Goal: Task Accomplishment & Management: Manage account settings

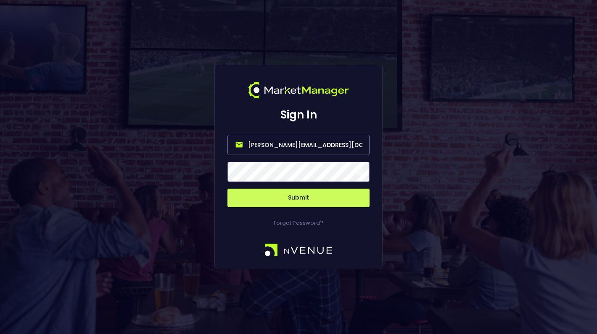
drag, startPoint x: 328, startPoint y: 143, endPoint x: 217, endPoint y: 142, distance: 111.0
click at [217, 142] on div "Sign In [PERSON_NAME][EMAIL_ADDRESS][DOMAIN_NAME] Submit Forgot Password?" at bounding box center [298, 167] width 168 height 205
type input "[PERSON_NAME][EMAIL_ADDRESS][DOMAIN_NAME]"
click at [360, 171] on span at bounding box center [359, 172] width 8 height 8
click at [305, 198] on button "Submit" at bounding box center [298, 198] width 142 height 18
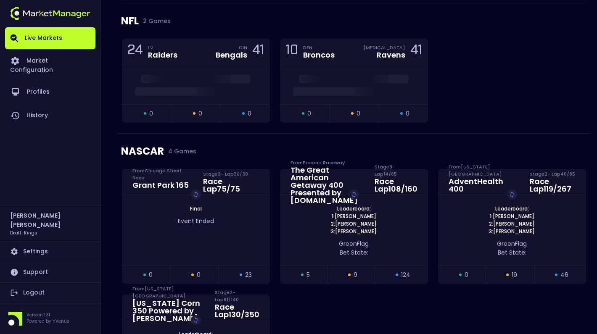
scroll to position [122, 0]
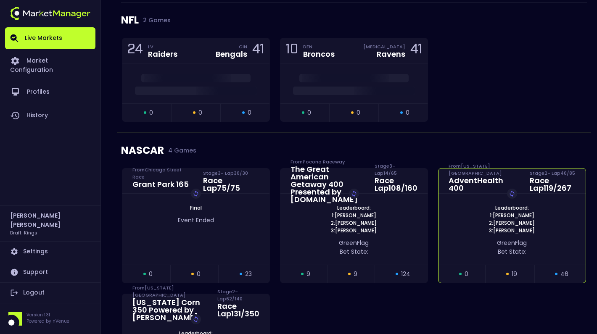
click at [510, 215] on span "1: [PERSON_NAME]" at bounding box center [512, 216] width 50 height 8
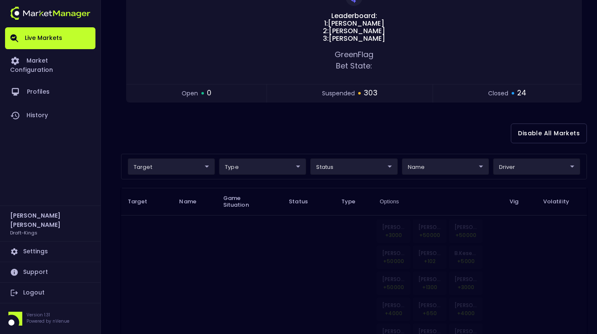
scroll to position [124, 0]
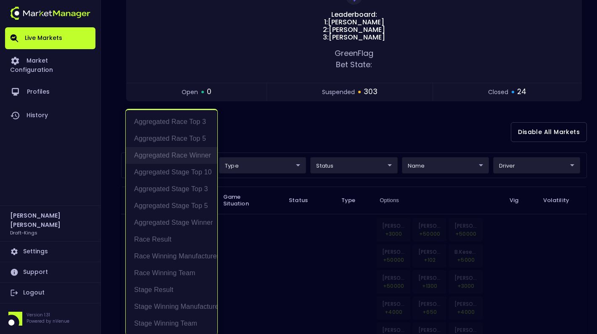
scroll to position [2, 0]
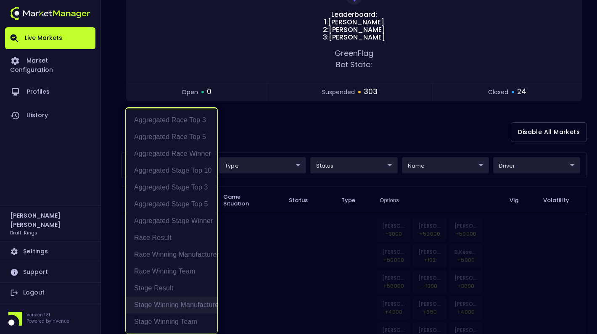
click at [182, 304] on li "Stage Winning Manufacturer" at bounding box center [172, 305] width 92 height 17
type input "Stage Winning Manufacturer"
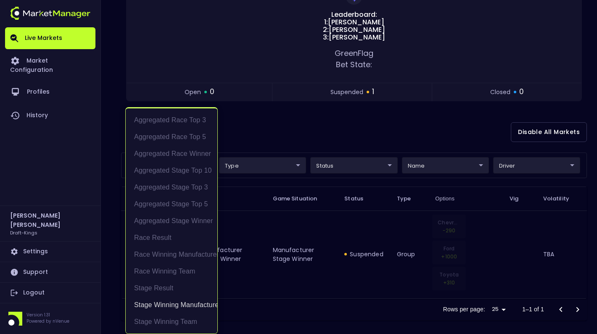
click at [262, 140] on div at bounding box center [298, 167] width 597 height 334
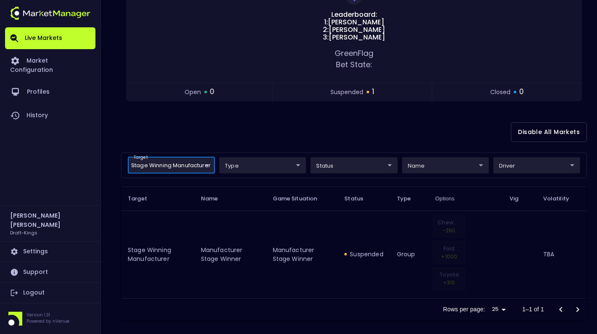
scroll to position [0, 0]
click at [202, 164] on body "Live Markets Market Configuration Profiles History [PERSON_NAME] Draft-Kings Se…" at bounding box center [298, 108] width 597 height 465
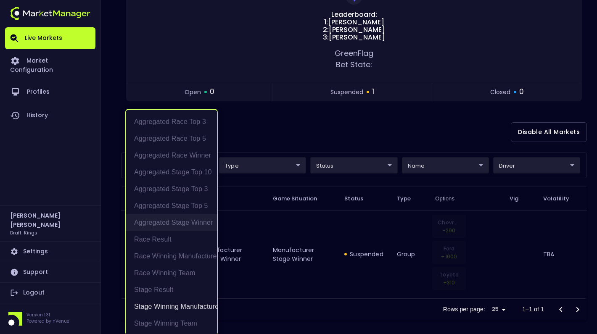
scroll to position [2, 0]
click at [277, 128] on div at bounding box center [298, 167] width 597 height 334
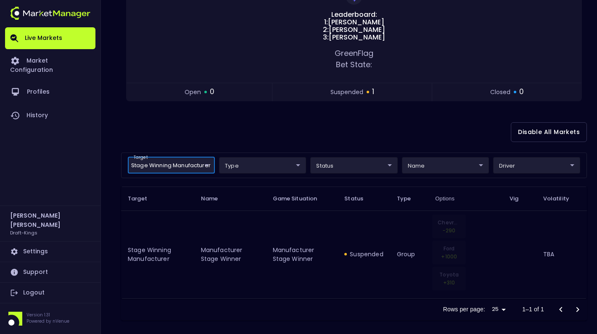
scroll to position [0, 0]
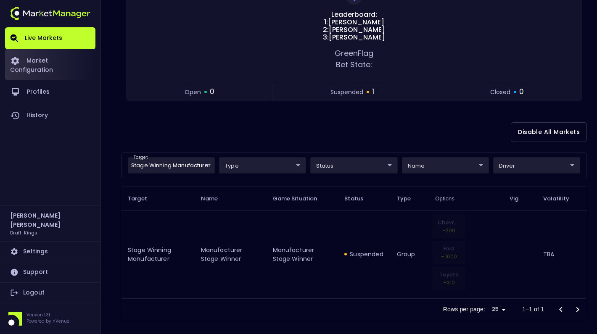
click at [78, 61] on link "Market Configuration" at bounding box center [50, 64] width 90 height 31
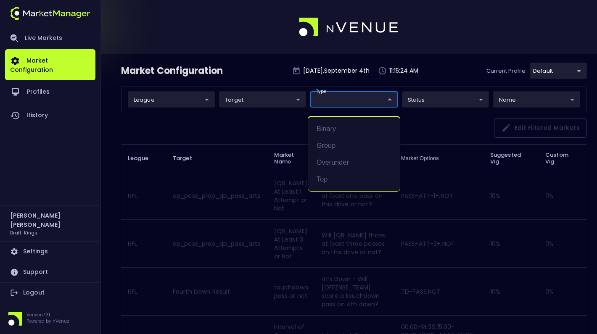
click at [413, 106] on div at bounding box center [298, 167] width 597 height 334
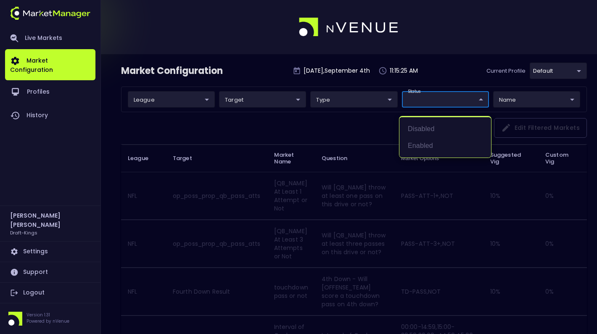
click at [426, 126] on li "Disabled" at bounding box center [445, 129] width 92 height 17
type input "Disabled"
click at [205, 102] on div at bounding box center [298, 167] width 597 height 334
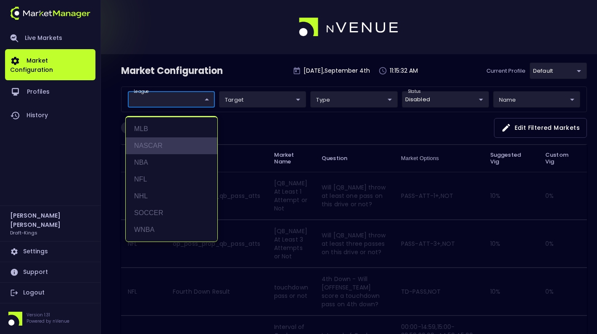
click at [152, 141] on li "NASCAR" at bounding box center [172, 145] width 92 height 17
type input "NASCAR"
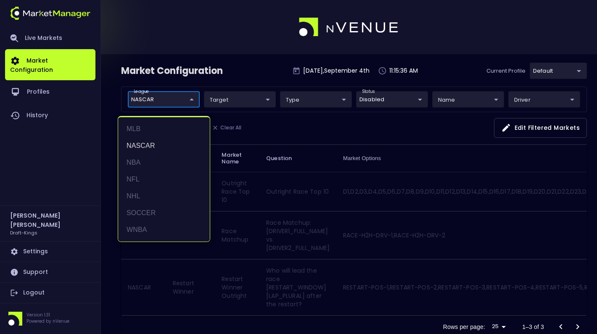
click at [283, 127] on div at bounding box center [298, 167] width 597 height 334
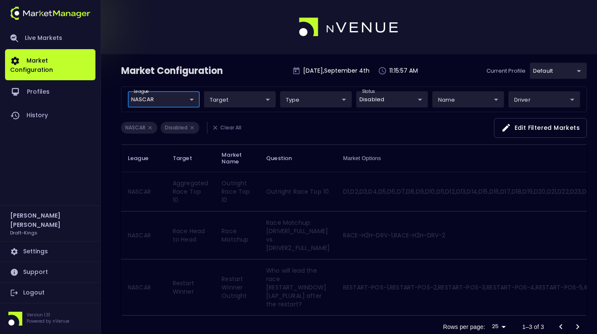
click at [260, 101] on body "Live Markets Market Configuration Profiles History [PERSON_NAME] Draft-Kings Se…" at bounding box center [298, 179] width 597 height 358
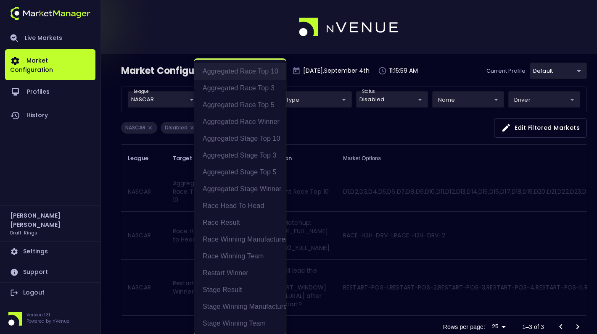
click at [260, 71] on li "Aggregated Race Top 10" at bounding box center [240, 71] width 92 height 17
type input "Aggregated Race Top 10"
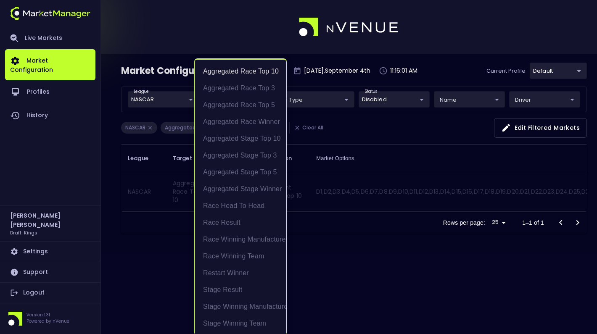
scroll to position [1, 0]
click at [366, 133] on div at bounding box center [298, 167] width 597 height 334
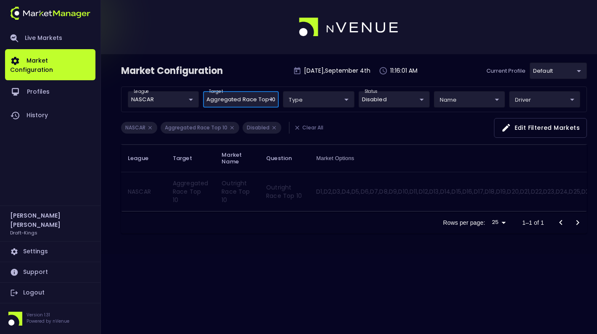
scroll to position [0, 0]
click at [523, 127] on button "Edit filtered markets" at bounding box center [540, 128] width 93 height 20
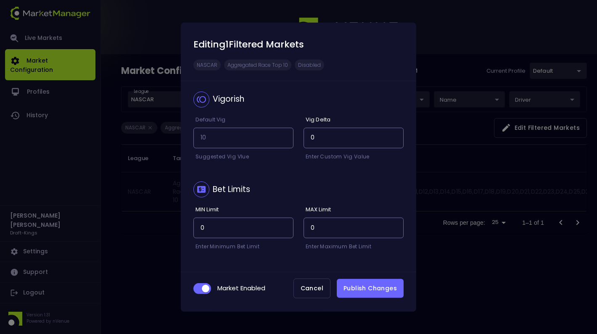
click at [356, 288] on button "Publish Changes" at bounding box center [370, 288] width 67 height 19
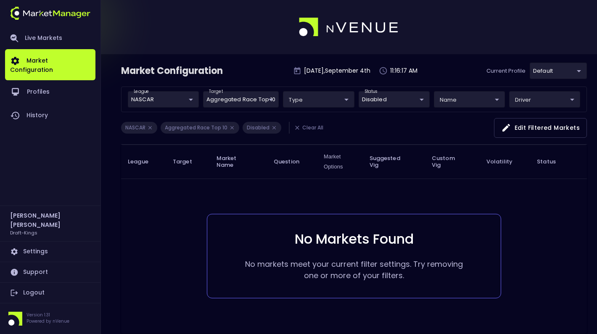
click at [306, 126] on li "Clear All" at bounding box center [308, 128] width 39 height 12
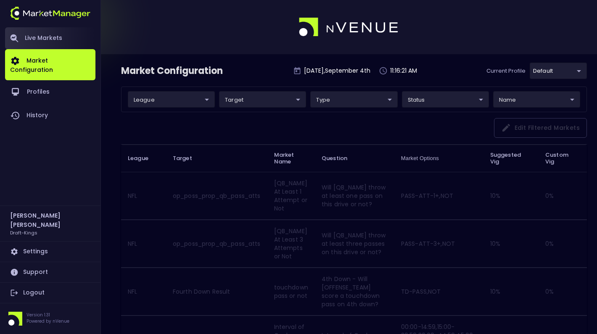
click at [61, 40] on link "Live Markets" at bounding box center [50, 38] width 90 height 22
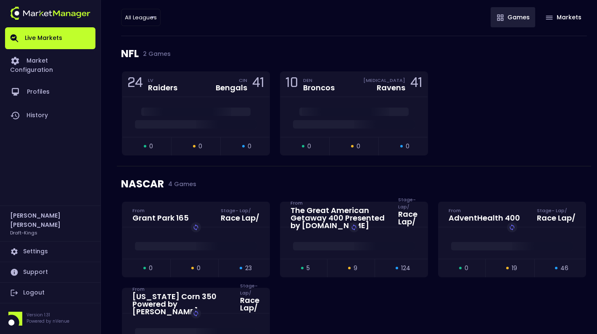
scroll to position [97, 0]
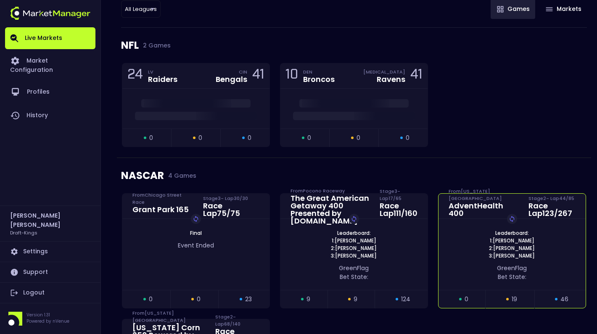
click at [457, 239] on div "Leaderboard: 1: [PERSON_NAME] 2: [PERSON_NAME] 3: [PERSON_NAME] Replay Game" at bounding box center [512, 245] width 147 height 30
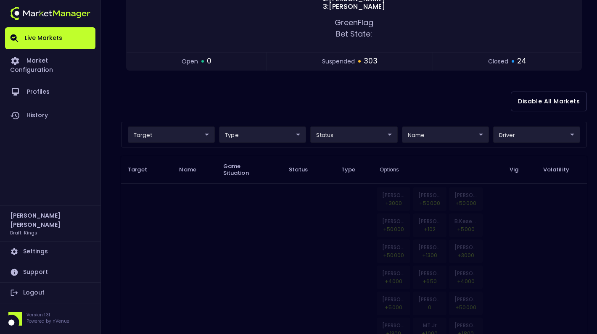
scroll to position [160, 0]
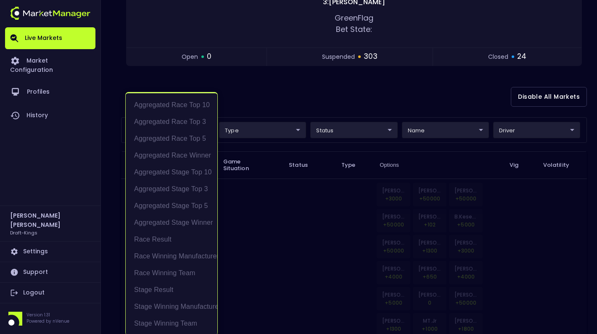
click at [196, 105] on li "Aggregated Race Top 10" at bounding box center [172, 105] width 92 height 17
type input "Aggregated Race Top 10"
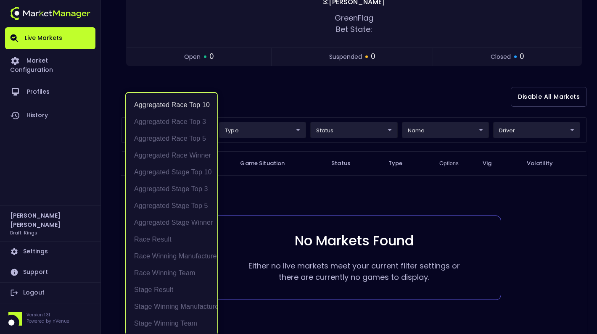
scroll to position [1, 0]
click at [290, 91] on div at bounding box center [298, 167] width 597 height 334
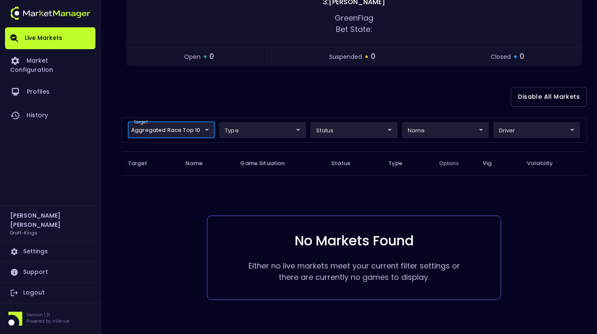
scroll to position [0, 0]
click at [205, 132] on body "Live Markets Market Configuration Profiles History [PERSON_NAME] Draft-Kings Se…" at bounding box center [298, 111] width 597 height 542
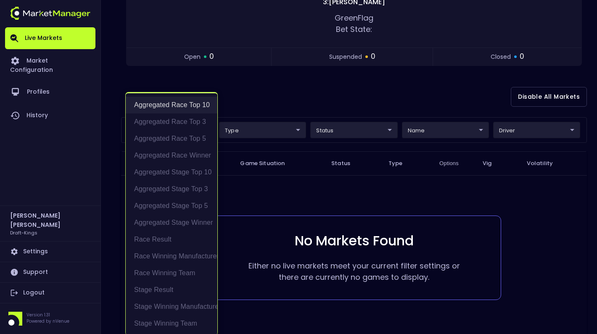
click at [202, 108] on li "Aggregated Race Top 10" at bounding box center [172, 105] width 92 height 17
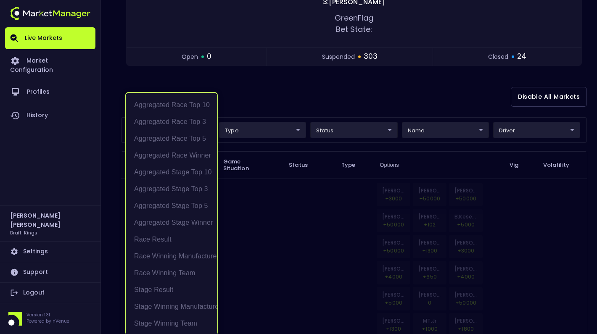
scroll to position [1, 0]
click at [265, 103] on div at bounding box center [298, 167] width 597 height 334
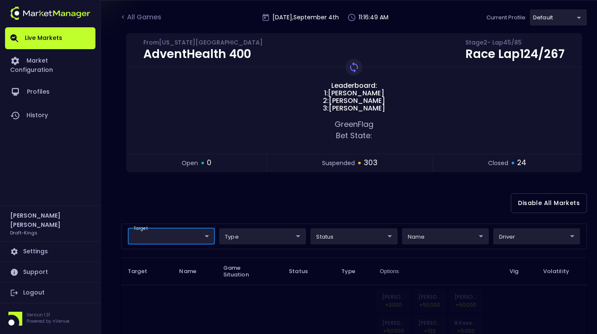
scroll to position [53, 0]
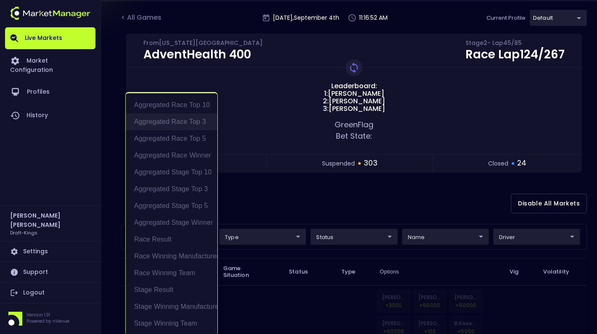
click at [201, 122] on li "Aggregated Race Top 3" at bounding box center [172, 122] width 92 height 17
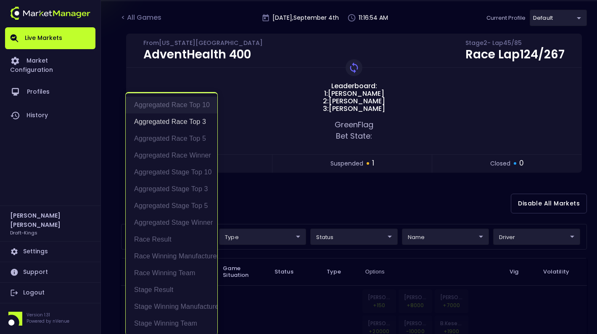
click at [204, 106] on li "Aggregated Race Top 10" at bounding box center [172, 105] width 92 height 17
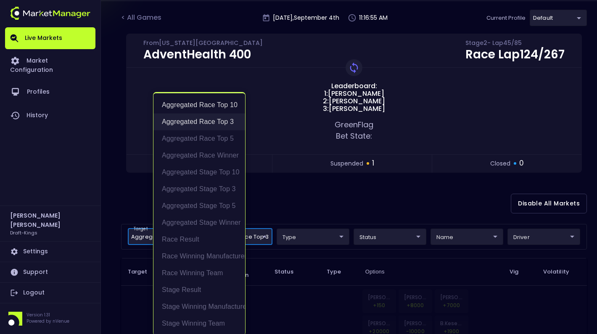
click at [215, 118] on li "Aggregated Race Top 3" at bounding box center [199, 122] width 92 height 17
type input "Aggregated Race Top 10"
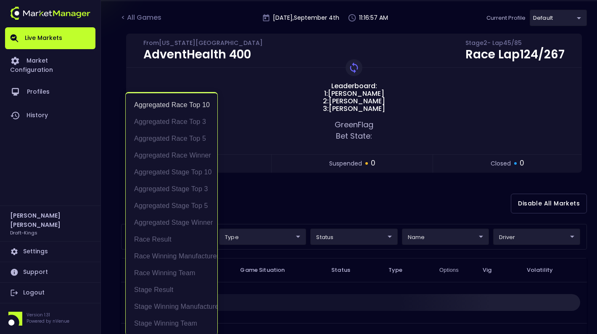
click at [275, 196] on div at bounding box center [298, 167] width 597 height 334
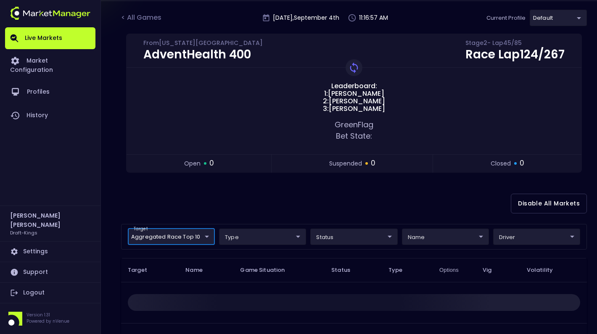
scroll to position [0, 0]
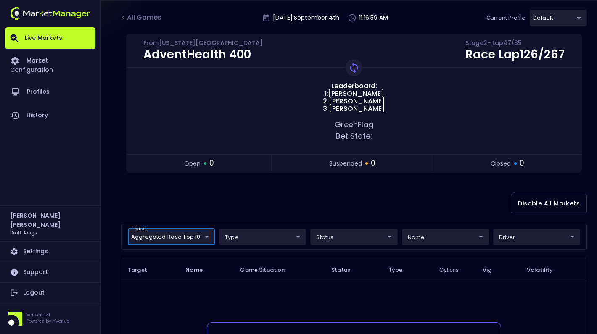
click at [204, 236] on body "Live Markets Market Configuration Profiles History [PERSON_NAME] Draft-Kings Se…" at bounding box center [298, 218] width 597 height 542
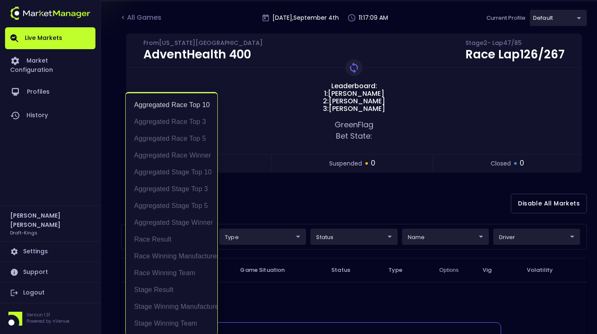
click at [256, 207] on div at bounding box center [298, 167] width 597 height 334
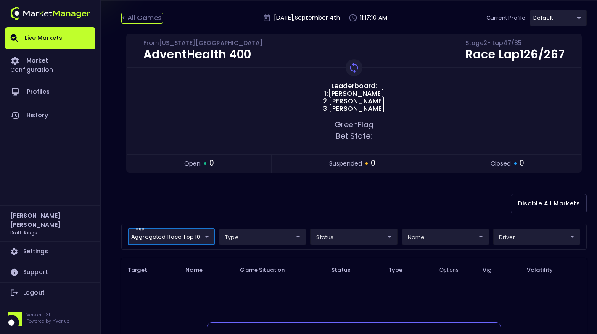
click at [150, 18] on div "< All Games" at bounding box center [142, 18] width 42 height 11
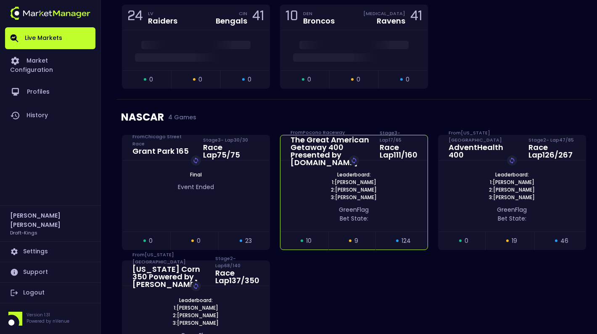
click at [386, 209] on div "green Flag Bet State:" at bounding box center [354, 215] width 122 height 18
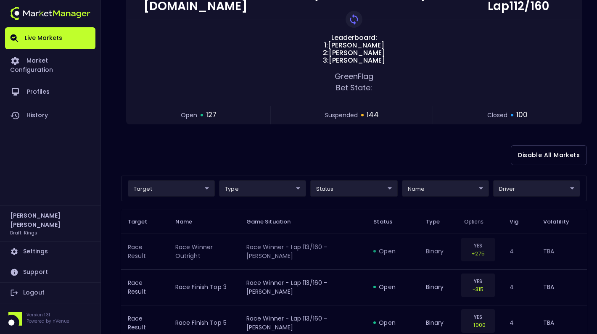
scroll to position [124, 0]
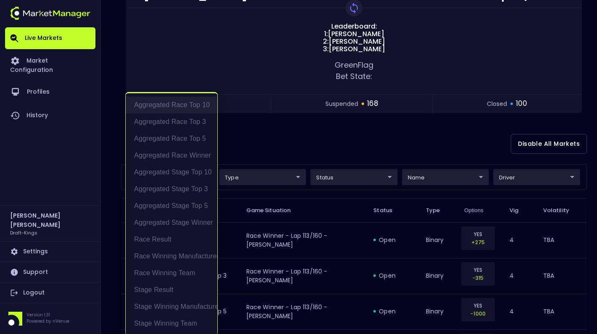
click at [202, 107] on li "Aggregated Race Top 10" at bounding box center [172, 105] width 92 height 17
type input "Aggregated Race Top 10"
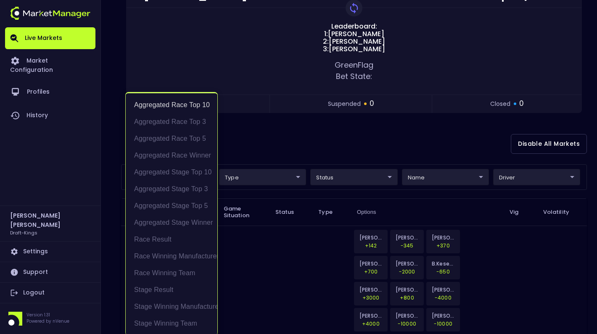
click at [285, 141] on div at bounding box center [298, 167] width 597 height 334
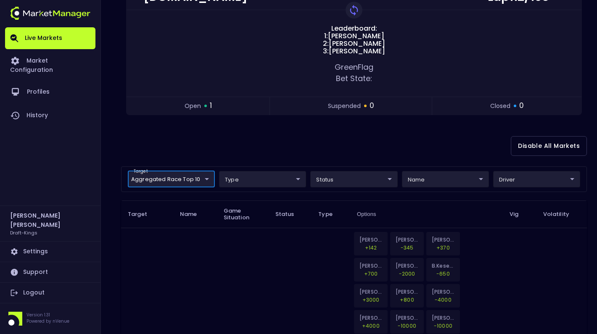
scroll to position [141, 0]
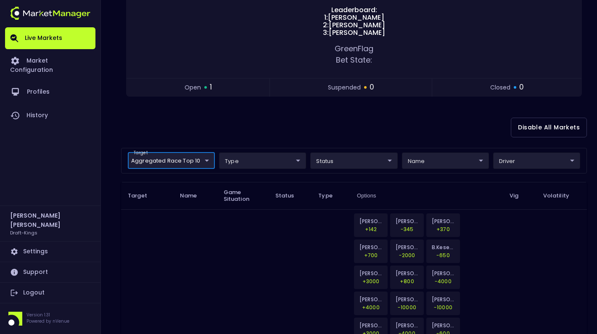
click at [206, 160] on body "Live Markets Market Configuration Profiles History [PERSON_NAME] Draft-Kings Se…" at bounding box center [298, 229] width 597 height 741
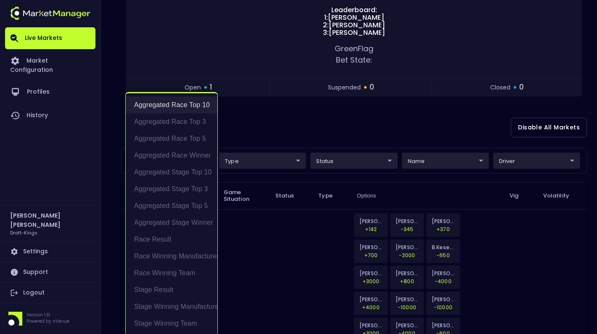
click at [203, 107] on li "Aggregated Race Top 10" at bounding box center [172, 105] width 92 height 17
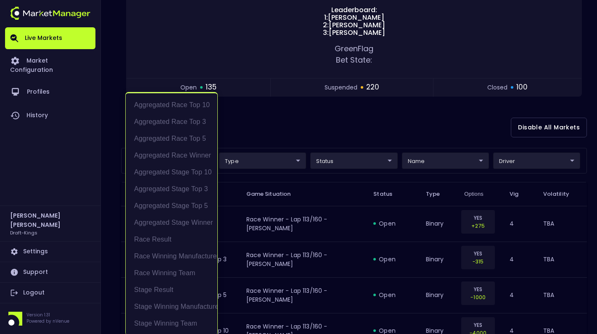
scroll to position [1, 0]
click at [254, 121] on div at bounding box center [298, 167] width 597 height 334
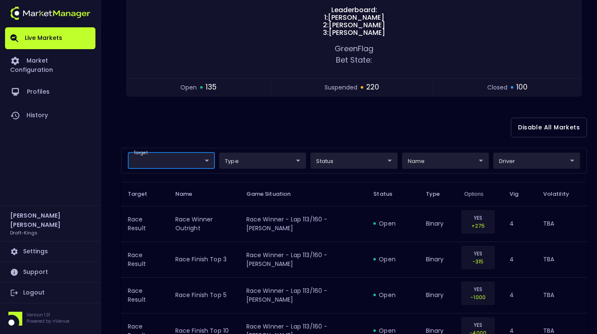
scroll to position [0, 0]
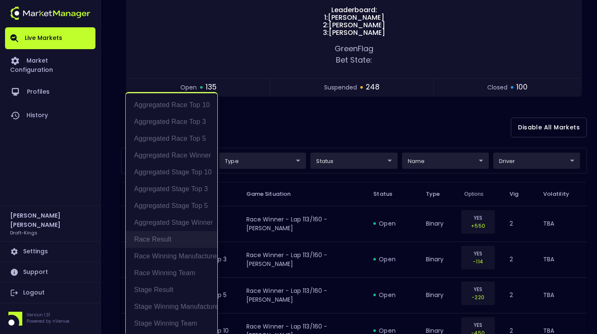
click at [179, 240] on li "Race Result" at bounding box center [172, 239] width 92 height 17
click at [258, 136] on div at bounding box center [298, 167] width 597 height 334
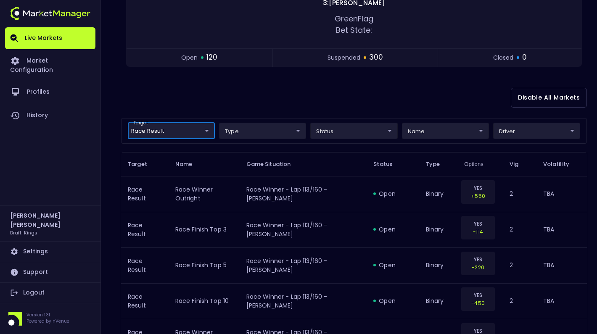
scroll to position [165, 0]
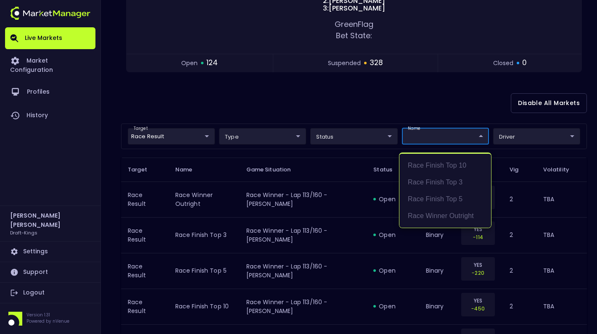
click at [355, 109] on div at bounding box center [298, 167] width 597 height 334
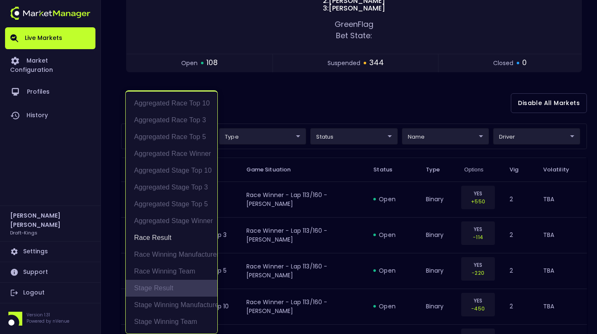
click at [156, 288] on li "Stage Result" at bounding box center [172, 288] width 92 height 17
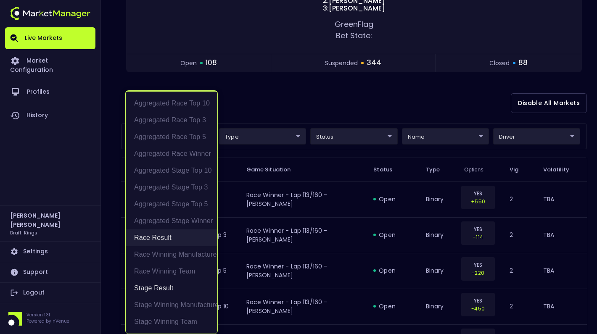
click at [161, 239] on li "Race Result" at bounding box center [172, 238] width 92 height 17
type input "Stage Result"
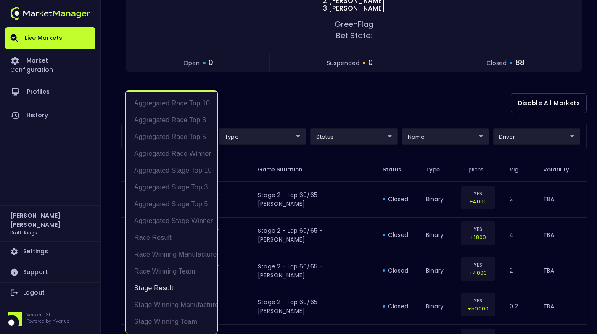
click at [310, 112] on div at bounding box center [298, 167] width 597 height 334
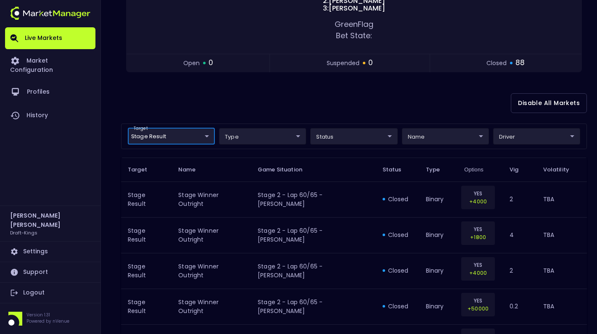
scroll to position [0, 0]
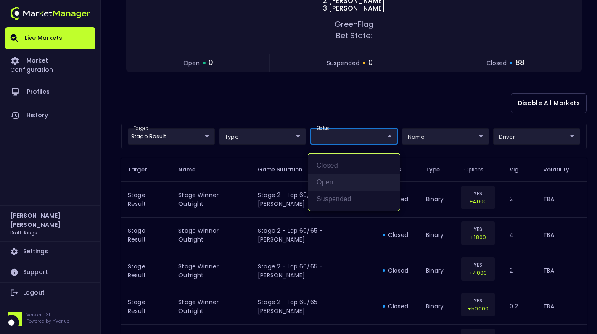
click at [331, 183] on li "open" at bounding box center [354, 182] width 92 height 17
type input "open"
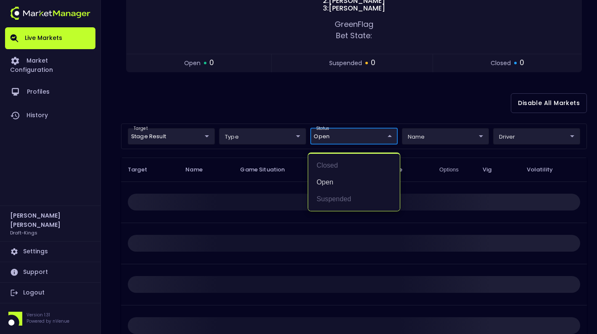
click at [430, 140] on div at bounding box center [298, 167] width 597 height 334
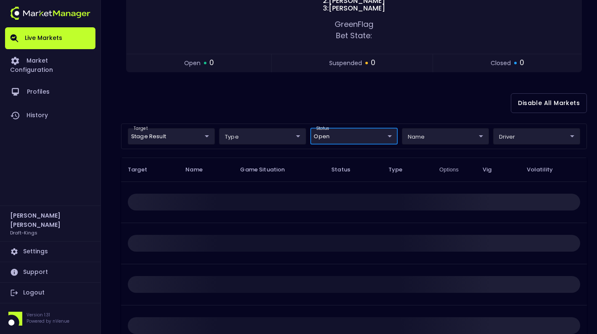
click at [433, 140] on body "Live Markets Market Configuration Profiles History [PERSON_NAME] Draft-Kings Se…" at bounding box center [298, 112] width 597 height 554
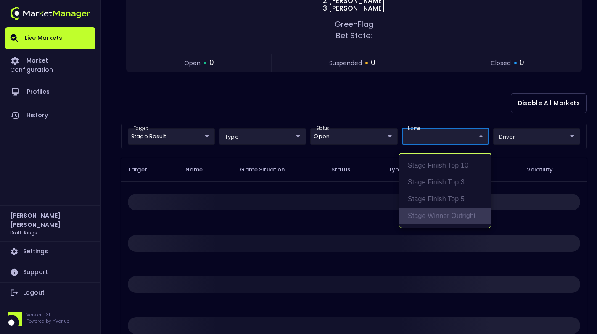
click at [439, 214] on li "Stage Winner Outright" at bounding box center [445, 216] width 92 height 17
type input "Stage Winner Outright"
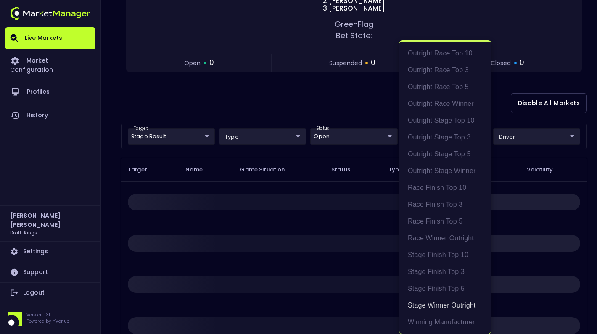
click at [361, 114] on div at bounding box center [298, 167] width 597 height 334
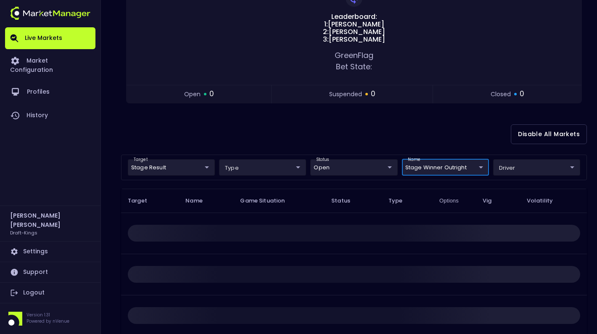
scroll to position [126, 0]
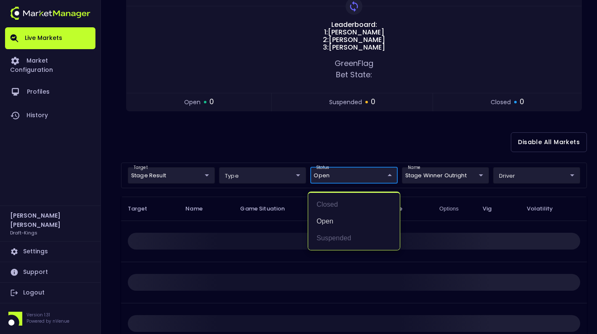
click at [388, 178] on body "Live Markets Market Configuration Profiles History [PERSON_NAME] Draft-Kings Se…" at bounding box center [298, 151] width 597 height 554
click at [336, 219] on li "open" at bounding box center [354, 221] width 92 height 17
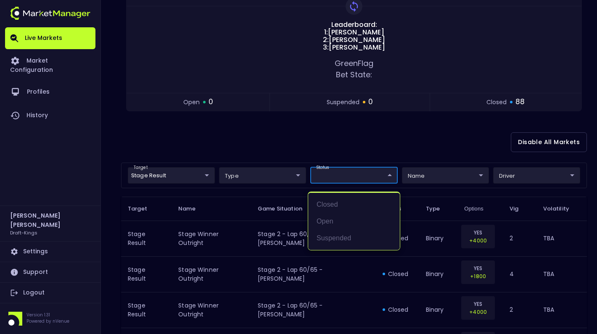
click at [369, 156] on div at bounding box center [298, 167] width 597 height 334
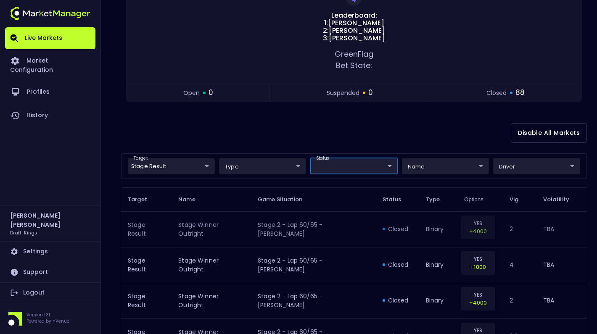
scroll to position [136, 0]
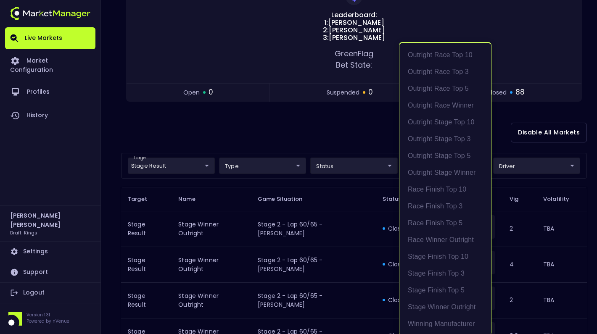
click at [367, 138] on div at bounding box center [298, 167] width 597 height 334
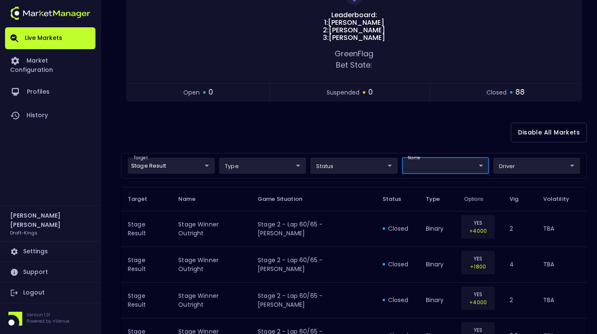
scroll to position [0, 0]
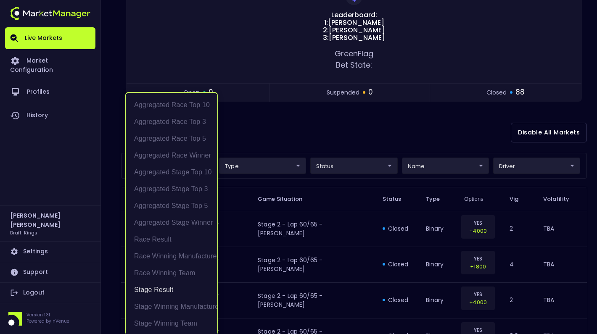
click at [277, 122] on div at bounding box center [298, 167] width 597 height 334
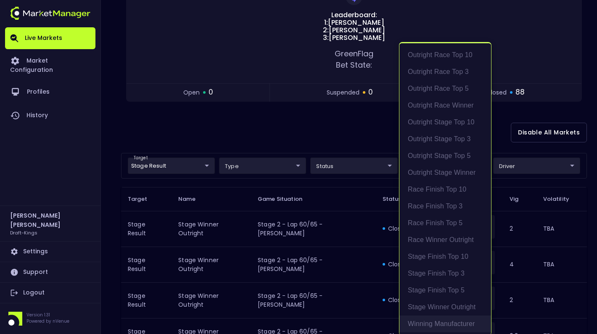
click at [425, 325] on li "Winning Manufacturer" at bounding box center [445, 324] width 92 height 17
type input "Winning Manufacturer"
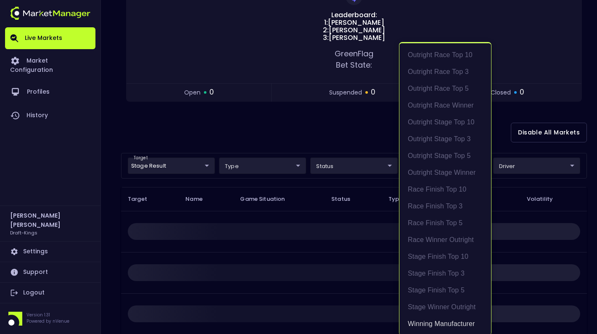
click at [345, 152] on div at bounding box center [298, 167] width 597 height 334
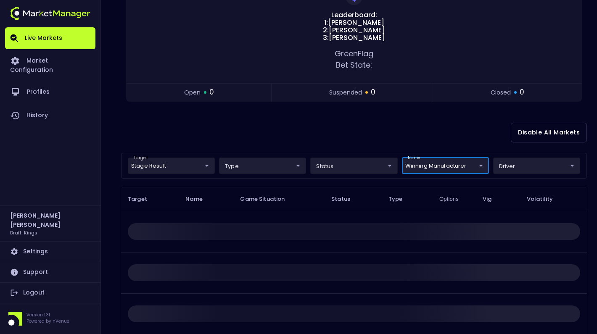
click at [203, 163] on body "Live Markets Market Configuration Profiles History [PERSON_NAME] Draft-Kings Se…" at bounding box center [298, 141] width 597 height 554
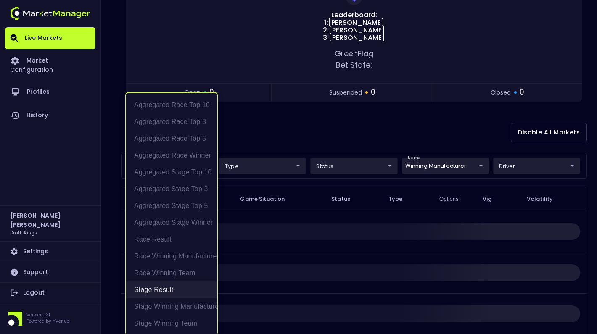
drag, startPoint x: 169, startPoint y: 288, endPoint x: 175, endPoint y: 287, distance: 6.0
click at [171, 288] on li "Stage Result" at bounding box center [172, 290] width 92 height 17
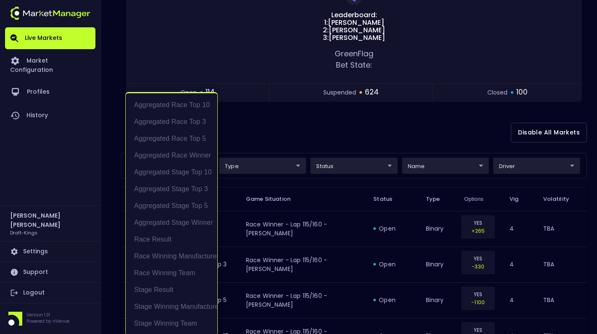
click at [371, 137] on div at bounding box center [298, 167] width 597 height 334
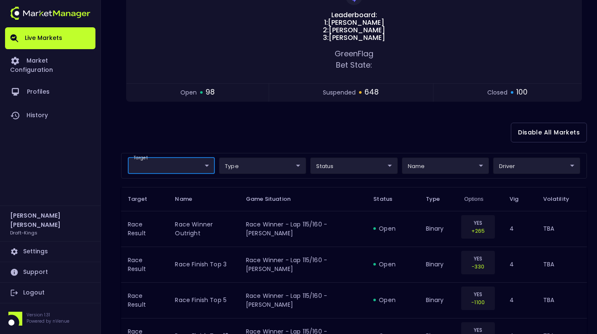
click at [292, 144] on div "Disable All Markets" at bounding box center [354, 132] width 466 height 41
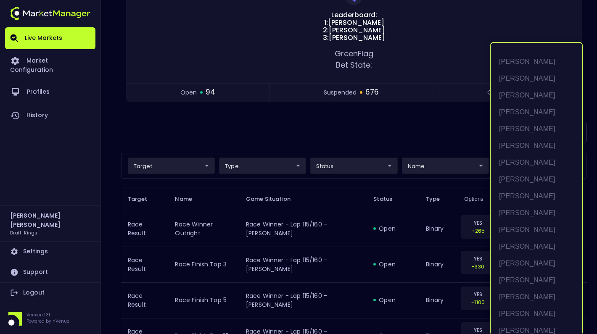
click at [462, 145] on div at bounding box center [298, 167] width 597 height 334
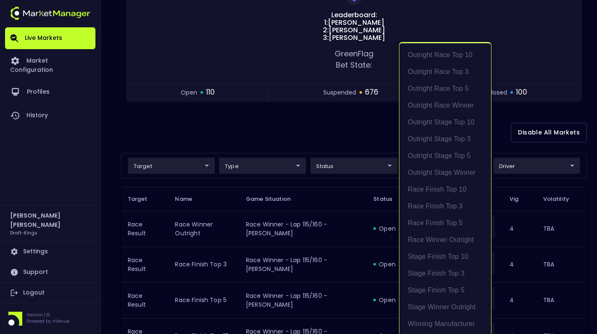
click at [444, 325] on li "Winning Team" at bounding box center [445, 323] width 92 height 17
type input "Winning Team"
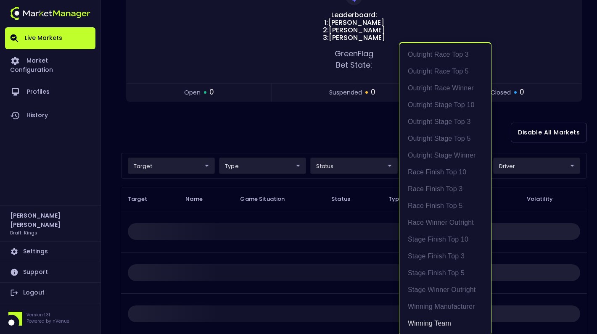
click at [383, 139] on div at bounding box center [298, 167] width 597 height 334
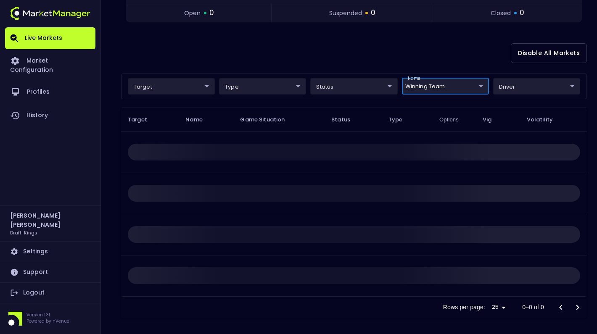
scroll to position [219, 0]
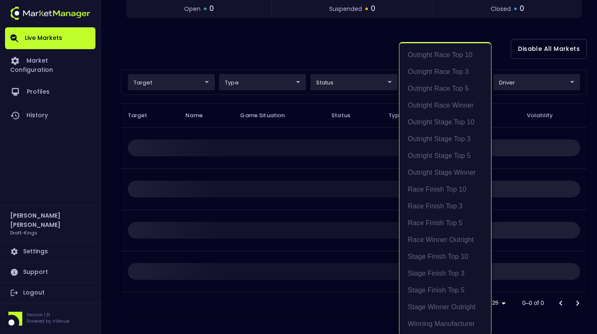
click at [479, 81] on body "Live Markets Market Configuration Profiles History [PERSON_NAME] Draft-Kings Se…" at bounding box center [298, 58] width 597 height 554
click at [420, 325] on li "Winning Team" at bounding box center [445, 327] width 92 height 17
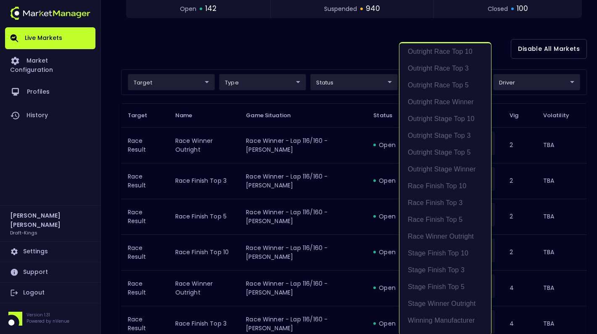
scroll to position [1, 0]
click at [297, 56] on div at bounding box center [298, 167] width 597 height 334
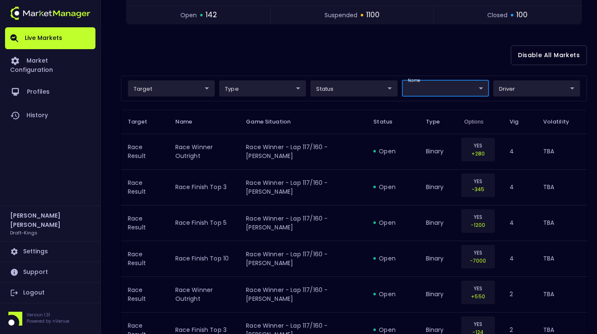
scroll to position [219, 0]
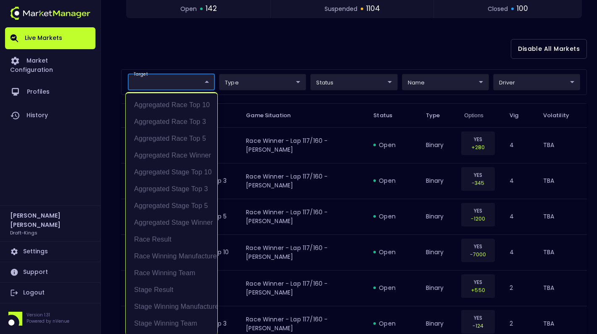
click at [182, 153] on li "Aggregated Race Winner" at bounding box center [172, 155] width 92 height 17
type input "Aggregated Race Winner"
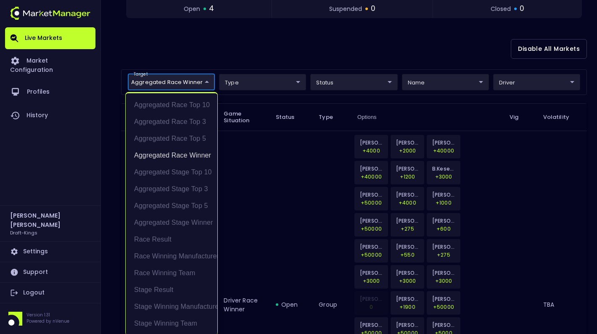
click at [263, 54] on div at bounding box center [298, 167] width 597 height 334
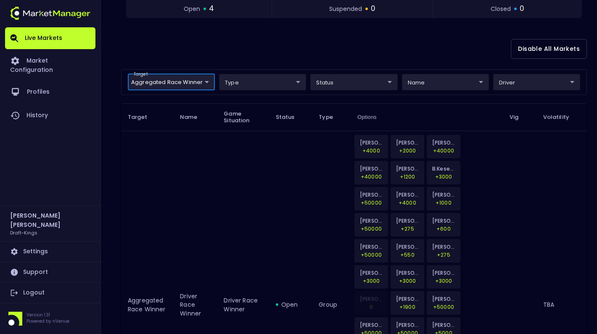
scroll to position [0, 0]
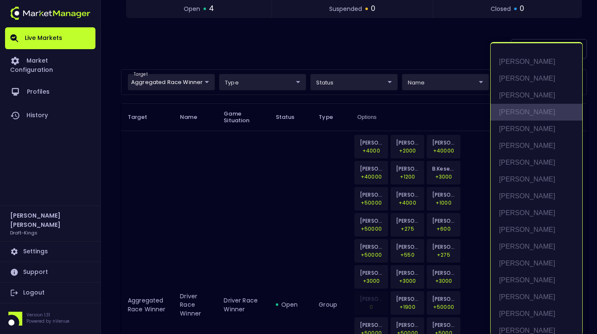
click at [521, 112] on li "[PERSON_NAME]" at bounding box center [537, 112] width 92 height 17
type input "[PERSON_NAME]"
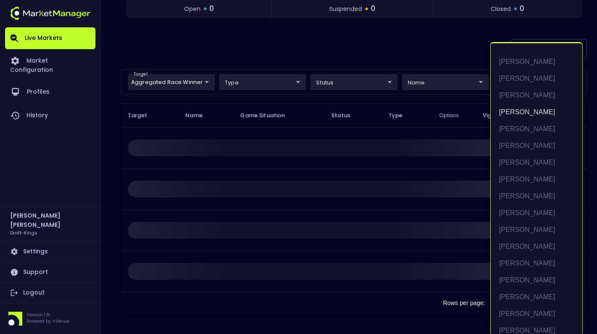
click at [401, 57] on div at bounding box center [298, 167] width 597 height 334
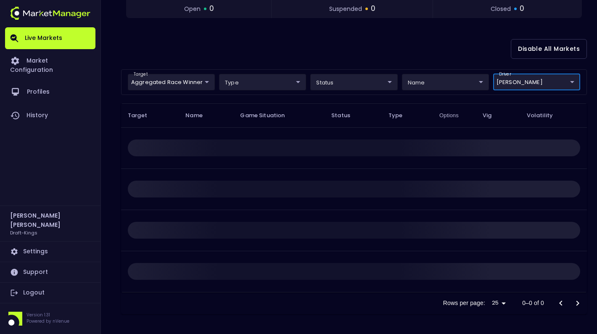
click at [513, 84] on body "Live Markets Market Configuration Profiles History [PERSON_NAME] Draft-Kings Se…" at bounding box center [298, 58] width 597 height 554
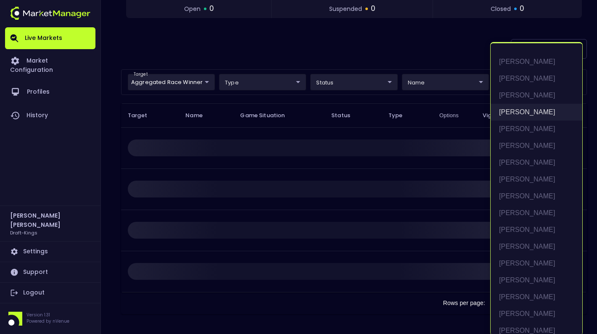
click at [515, 110] on li "[PERSON_NAME]" at bounding box center [537, 112] width 92 height 17
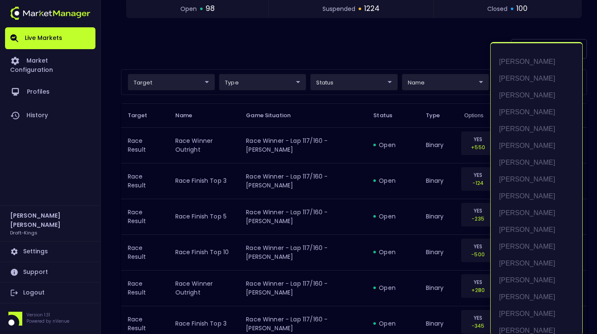
scroll to position [1, 0]
click at [367, 50] on div at bounding box center [298, 167] width 597 height 334
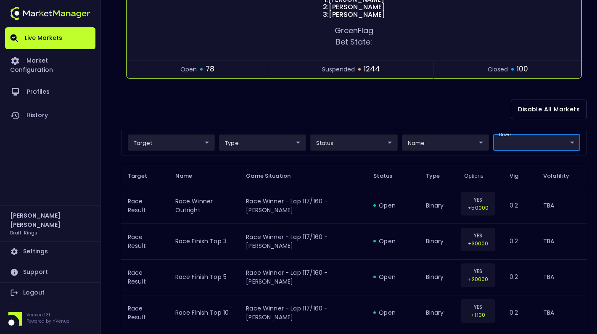
scroll to position [153, 0]
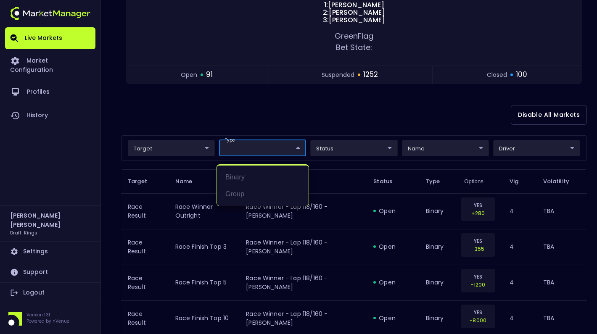
click at [227, 129] on div at bounding box center [298, 167] width 597 height 334
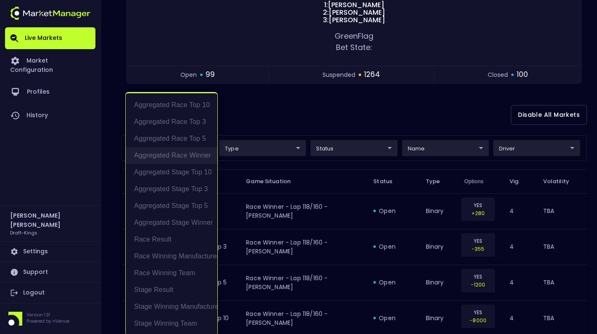
click at [198, 155] on li "Aggregated Race Winner" at bounding box center [172, 155] width 92 height 17
type input "Aggregated Race Winner"
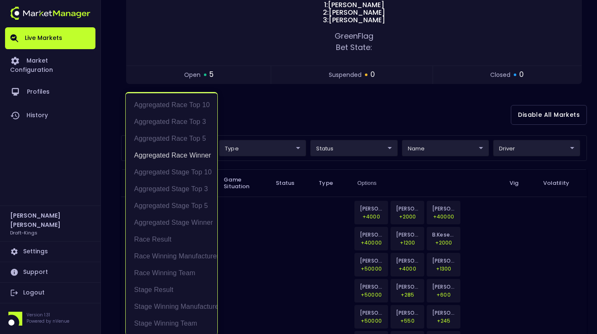
click at [275, 111] on div at bounding box center [298, 167] width 597 height 334
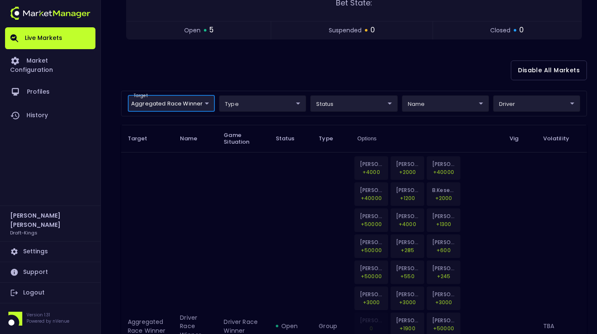
scroll to position [198, 0]
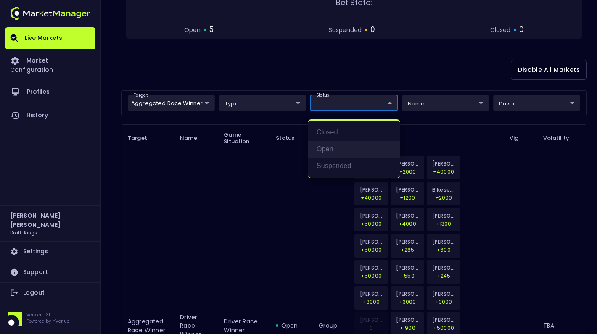
click at [336, 145] on li "open" at bounding box center [354, 149] width 92 height 17
type input "open"
click at [287, 76] on div at bounding box center [298, 167] width 597 height 334
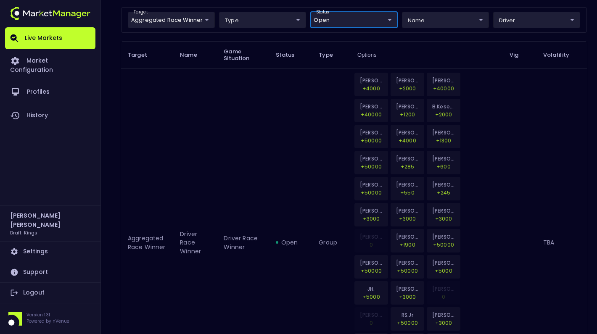
scroll to position [287, 0]
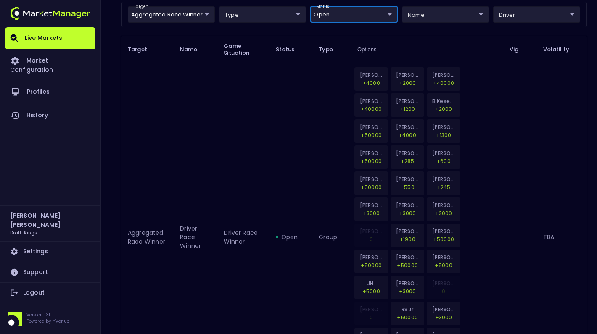
click at [365, 80] on p "+4000" at bounding box center [371, 83] width 23 height 8
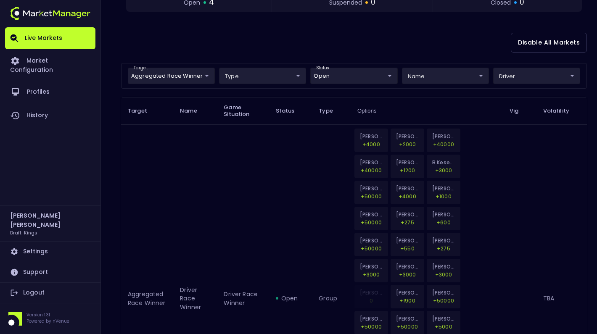
scroll to position [226, 0]
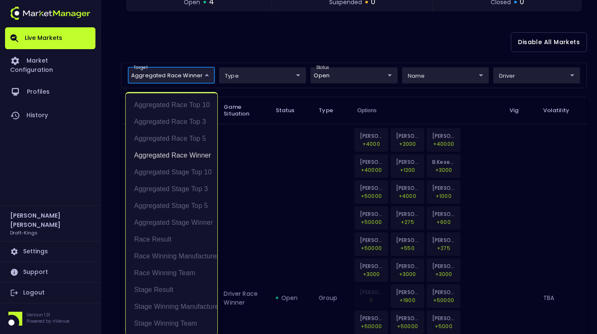
click at [190, 154] on li "Aggregated Race Winner" at bounding box center [172, 155] width 92 height 17
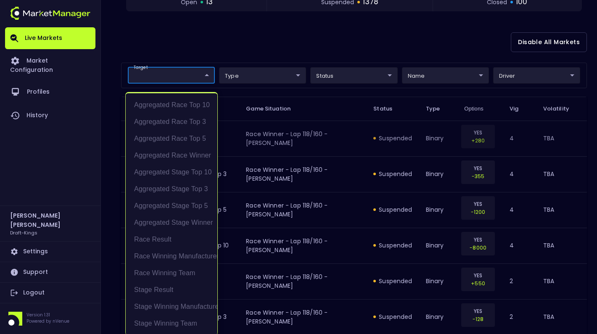
click at [235, 53] on div at bounding box center [298, 167] width 597 height 334
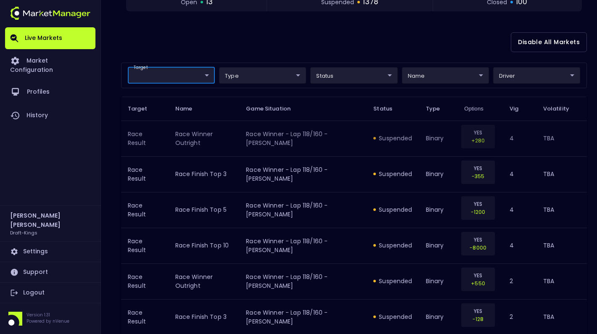
scroll to position [0, 0]
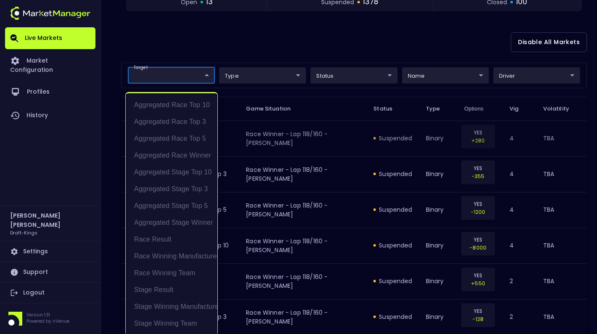
click at [170, 290] on li "Stage Result" at bounding box center [172, 290] width 92 height 17
type input "Stage Result"
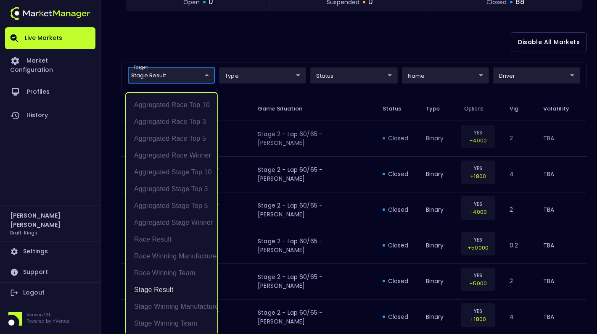
scroll to position [1, 0]
click at [330, 76] on div at bounding box center [298, 167] width 597 height 334
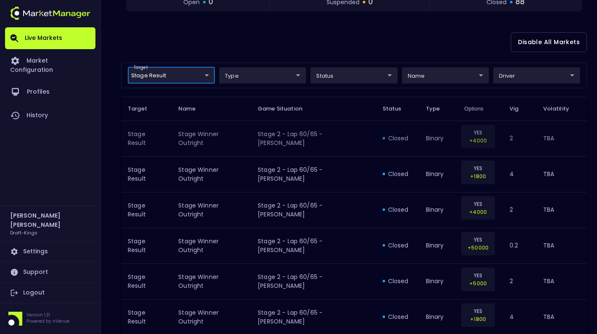
scroll to position [0, 0]
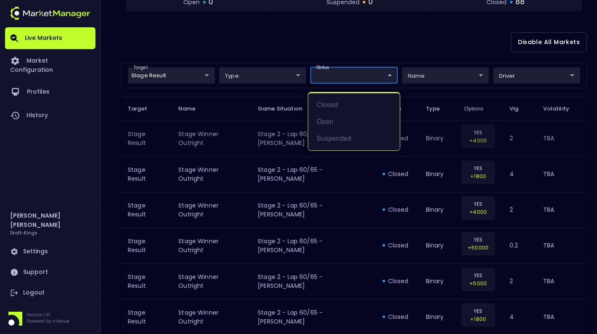
click at [330, 120] on li "open" at bounding box center [354, 122] width 92 height 17
type input "open"
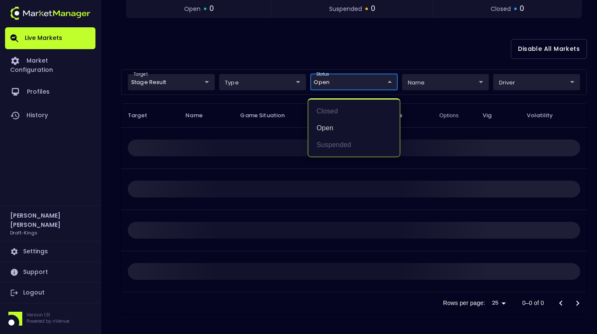
click at [425, 82] on div at bounding box center [298, 167] width 597 height 334
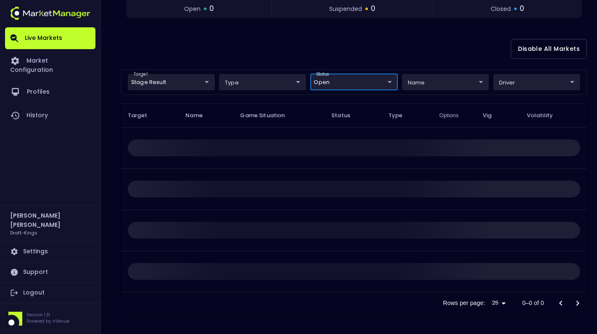
click at [427, 84] on body "Live Markets Market Configuration Profiles History [PERSON_NAME] Draft-Kings Se…" at bounding box center [298, 58] width 597 height 554
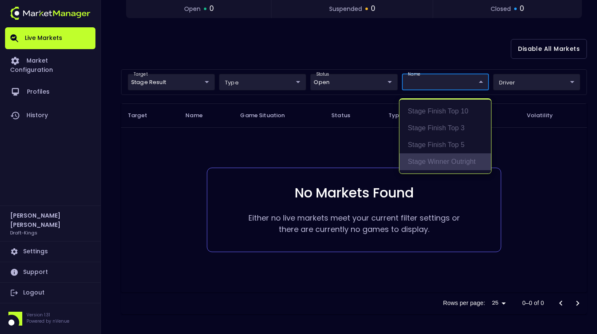
click at [470, 160] on li "Stage Winner Outright" at bounding box center [445, 161] width 92 height 17
type input "Stage Winner Outright"
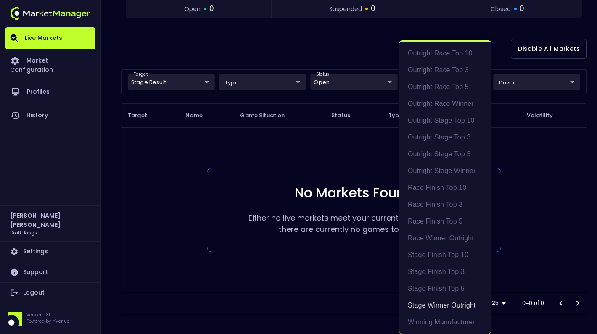
click at [367, 54] on div at bounding box center [298, 167] width 597 height 334
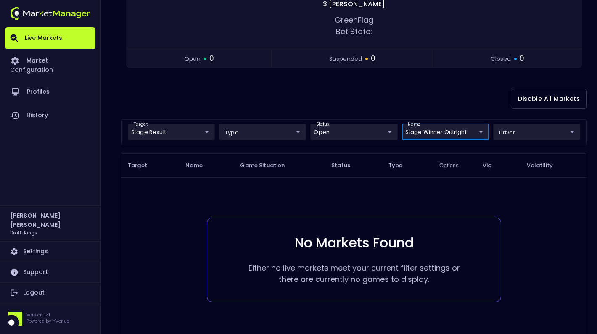
scroll to position [170, 0]
click at [201, 133] on body "Live Markets Market Configuration Profiles History [PERSON_NAME] Draft-Kings Se…" at bounding box center [298, 107] width 597 height 554
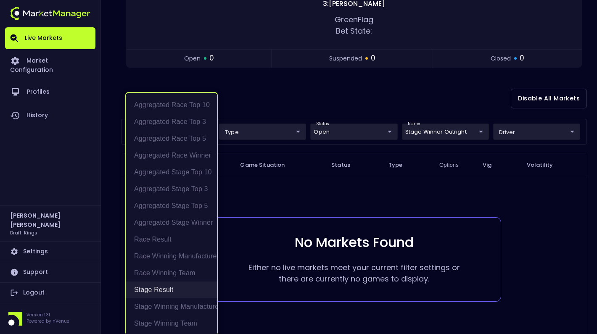
click at [168, 289] on li "Stage Result" at bounding box center [172, 290] width 92 height 17
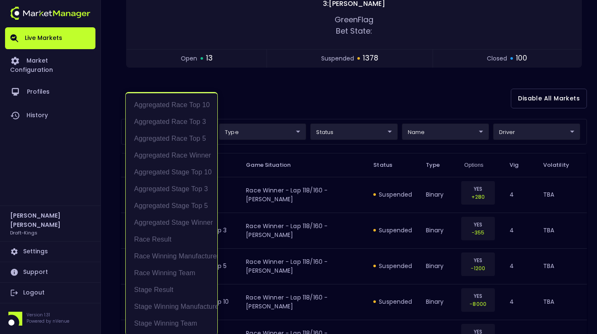
click at [273, 101] on div at bounding box center [298, 167] width 597 height 334
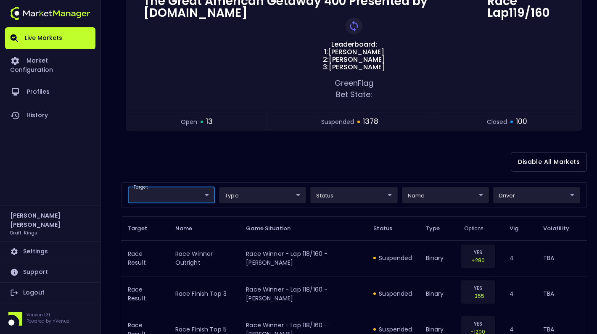
scroll to position [132, 0]
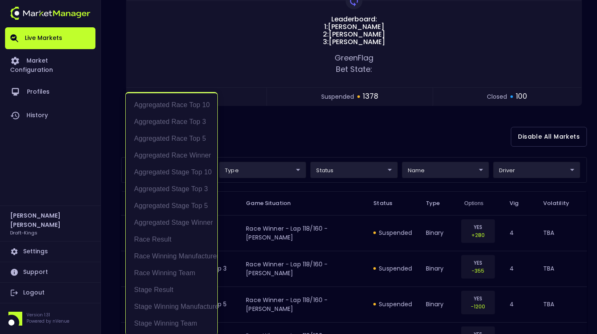
click at [174, 256] on li "Race Winning Manufacturer" at bounding box center [172, 256] width 92 height 17
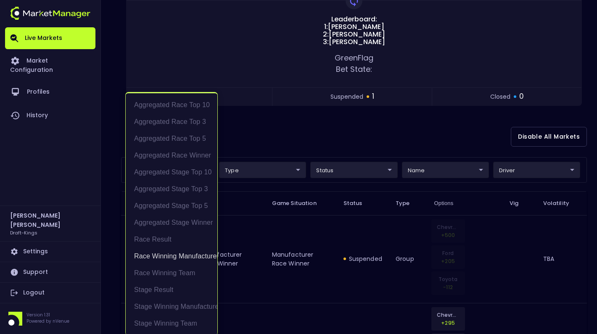
click at [277, 138] on div at bounding box center [298, 167] width 597 height 334
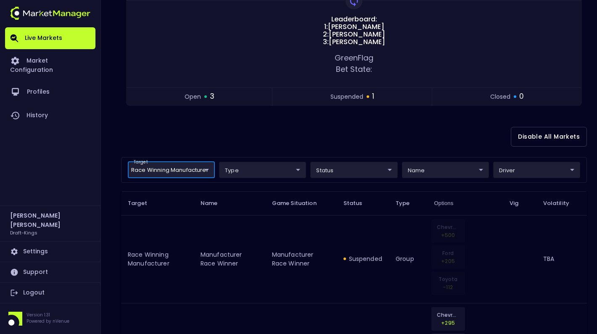
scroll to position [0, 0]
click at [436, 174] on body "Live Markets Market Configuration Profiles History [PERSON_NAME] Draft-Kings Se…" at bounding box center [298, 238] width 597 height 741
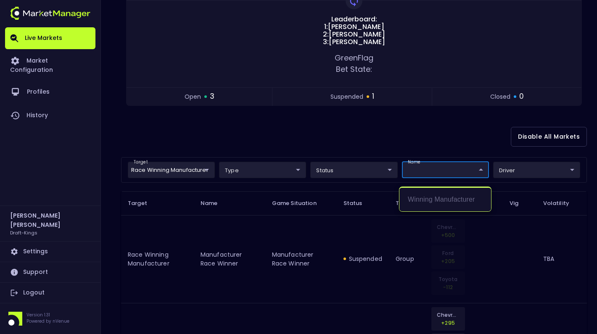
click at [401, 144] on div at bounding box center [298, 167] width 597 height 334
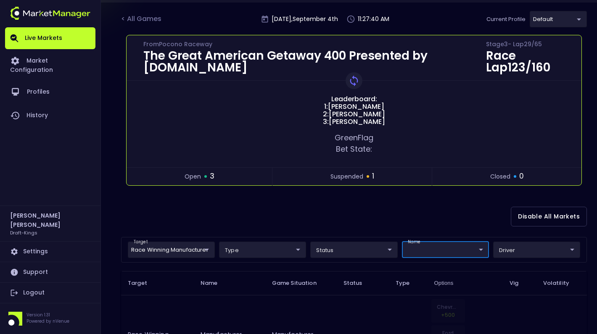
scroll to position [103, 0]
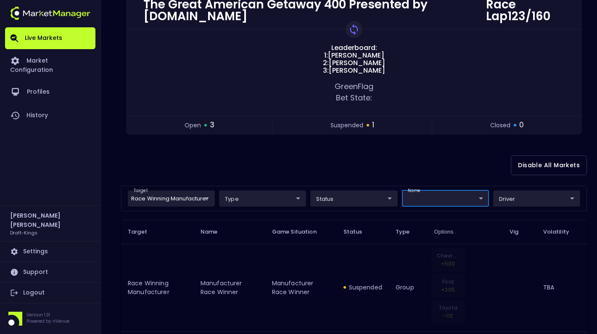
click at [203, 202] on body "Live Markets Market Configuration Profiles History [PERSON_NAME] Draft-Kings Se…" at bounding box center [298, 267] width 597 height 741
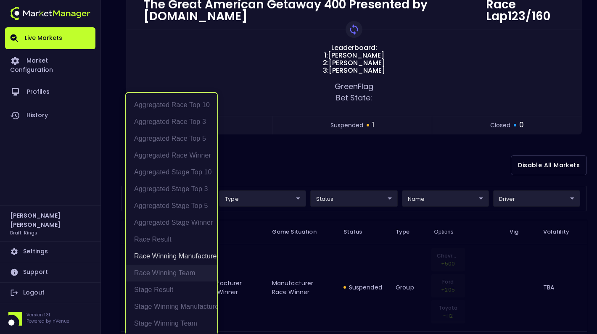
click at [174, 272] on li "Race Winning Team" at bounding box center [172, 273] width 92 height 17
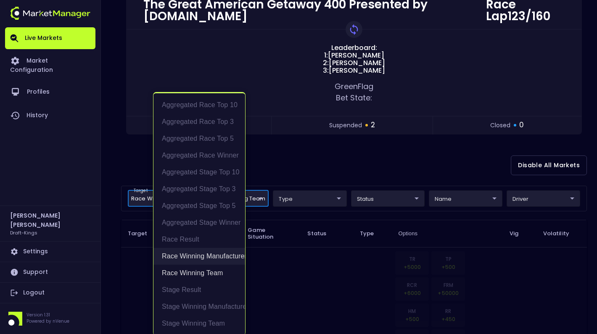
click at [194, 257] on li "Race Winning Manufacturer" at bounding box center [199, 256] width 92 height 17
type input "Race Winning Team"
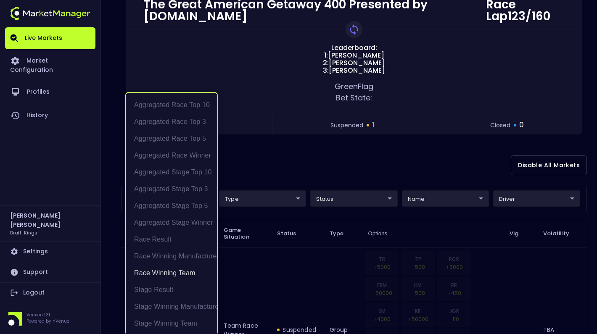
click at [265, 172] on div at bounding box center [298, 167] width 597 height 334
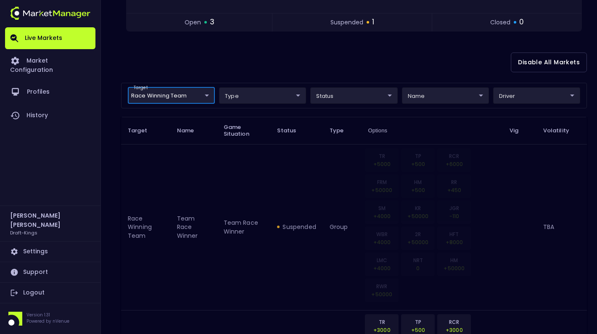
scroll to position [206, 0]
click at [202, 100] on body "Live Markets Market Configuration Profiles History [PERSON_NAME] Draft-Kings Se…" at bounding box center [298, 322] width 597 height 1057
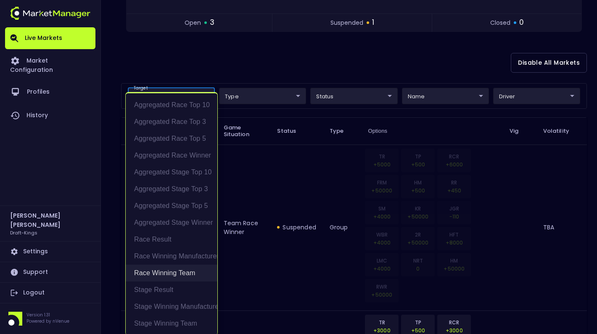
click at [187, 271] on li "Race Winning Team" at bounding box center [172, 273] width 92 height 17
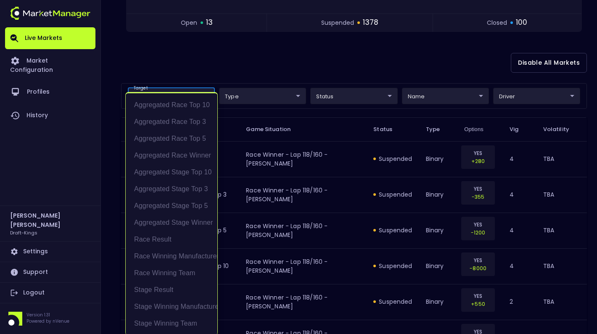
scroll to position [1, 0]
click at [228, 70] on div at bounding box center [298, 167] width 597 height 334
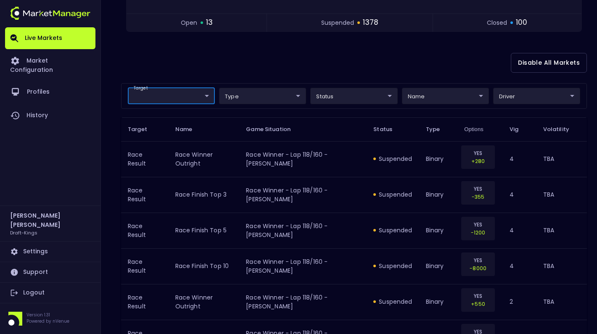
scroll to position [0, 0]
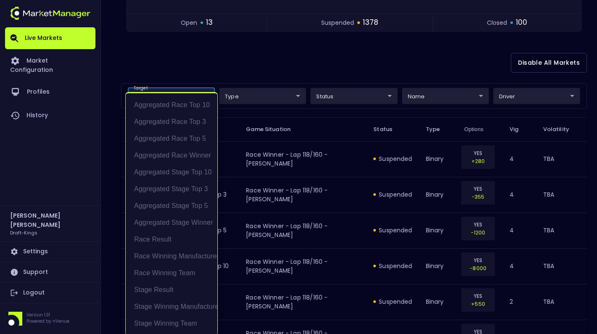
scroll to position [1, 0]
click at [216, 70] on div at bounding box center [298, 167] width 597 height 334
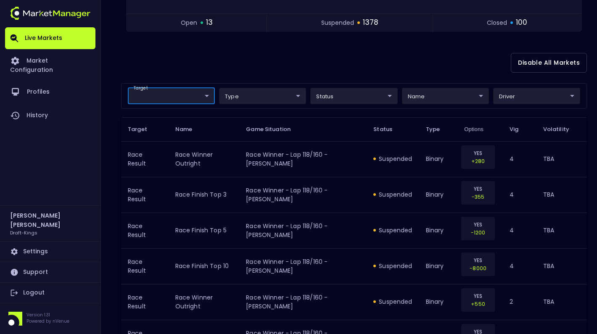
scroll to position [0, 0]
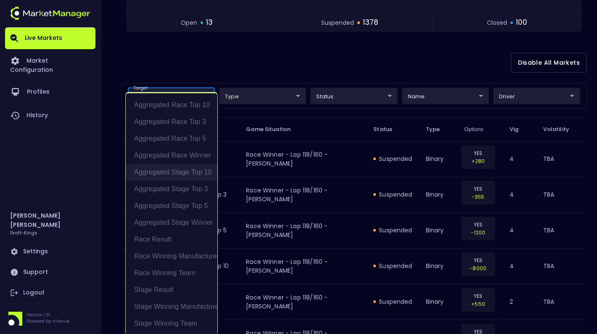
scroll to position [2, 0]
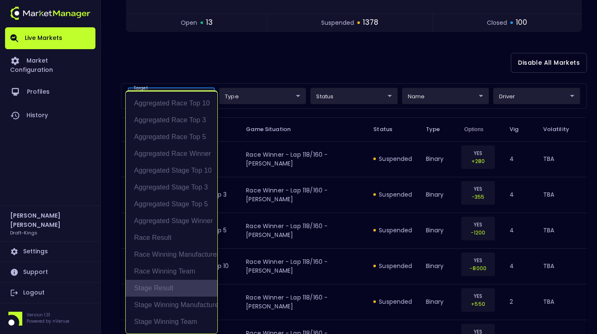
click at [161, 289] on li "Stage Result" at bounding box center [172, 288] width 92 height 17
type input "Stage Result"
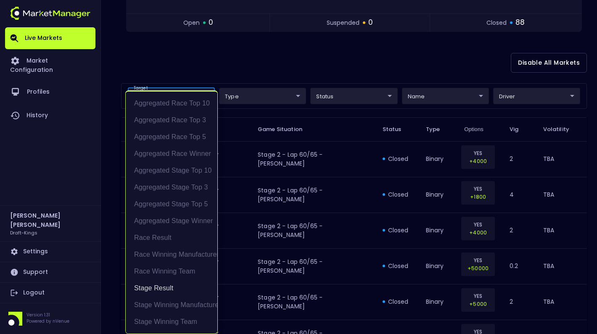
click at [247, 63] on div at bounding box center [298, 167] width 597 height 334
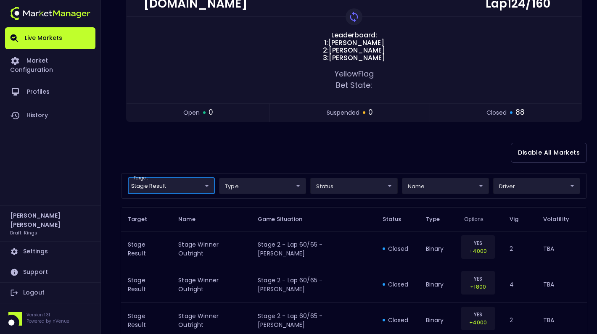
scroll to position [114, 0]
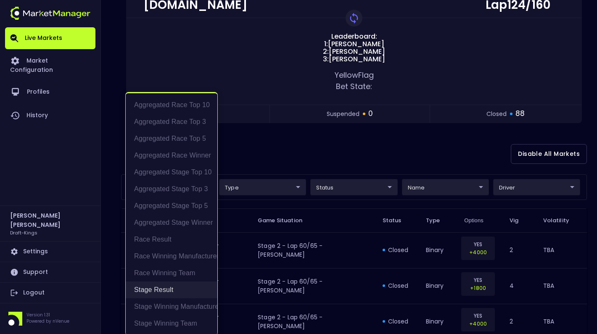
click at [156, 293] on li "Stage Result" at bounding box center [172, 290] width 92 height 17
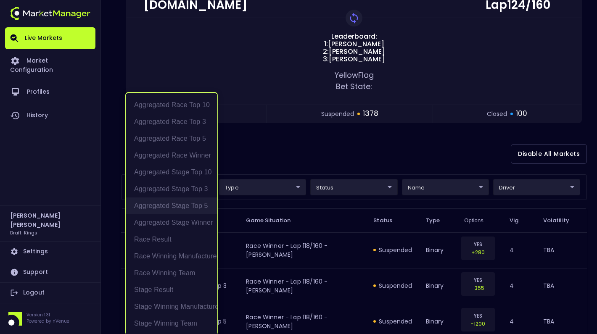
scroll to position [2, 0]
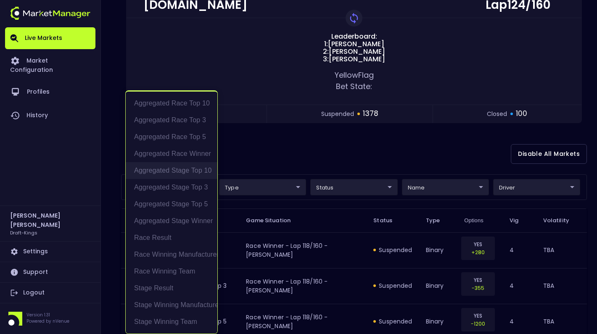
click at [195, 171] on li "Aggregated Stage Top 10" at bounding box center [172, 170] width 92 height 17
type input "Aggregated Stage Top 10"
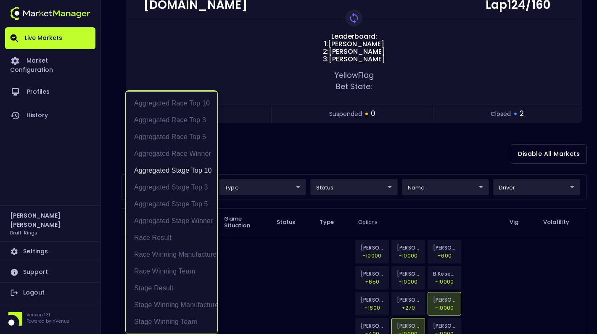
click at [254, 147] on div at bounding box center [298, 167] width 597 height 334
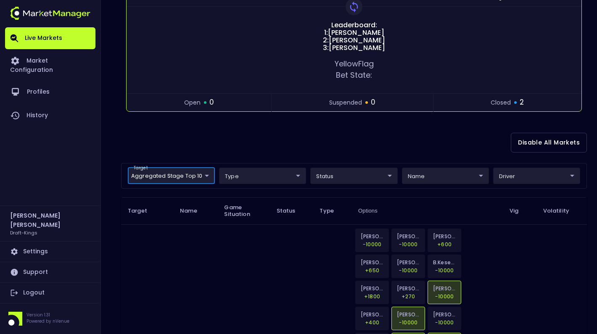
scroll to position [127, 0]
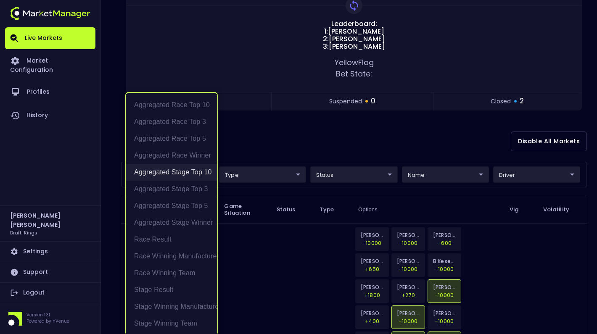
click at [199, 173] on li "Aggregated Stage Top 10" at bounding box center [172, 172] width 92 height 17
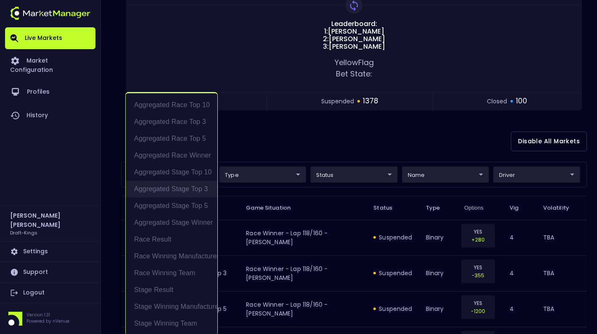
scroll to position [2, 0]
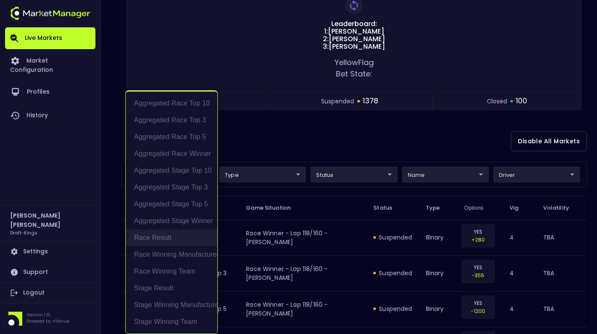
click at [166, 238] on li "Race Result" at bounding box center [172, 238] width 92 height 17
type input "Race Result"
click at [272, 143] on div at bounding box center [298, 167] width 597 height 334
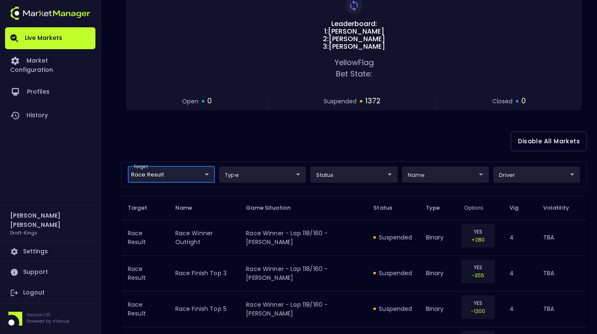
scroll to position [0, 0]
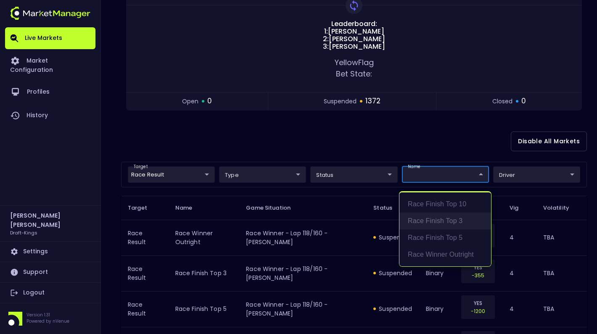
click at [455, 223] on li "Race Finish Top 3" at bounding box center [445, 221] width 92 height 17
type input "Race Finish Top 3"
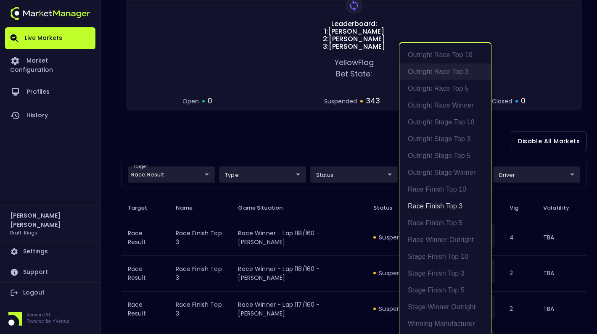
scroll to position [2, 0]
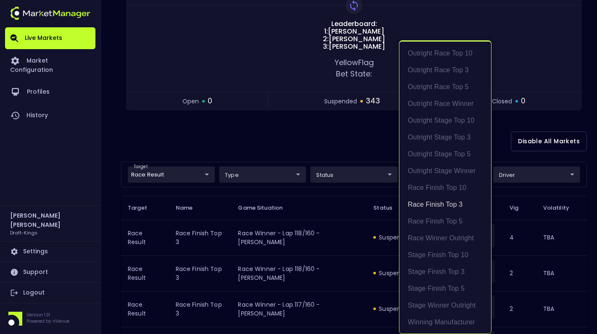
click at [384, 148] on div at bounding box center [298, 167] width 597 height 334
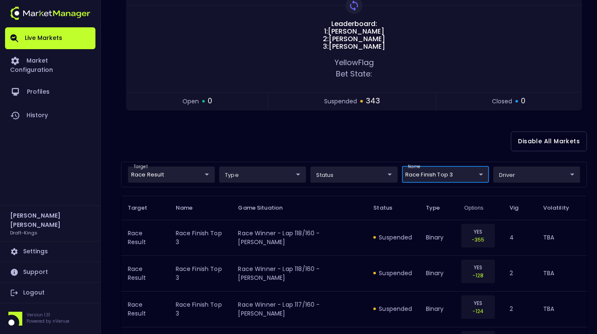
scroll to position [0, 0]
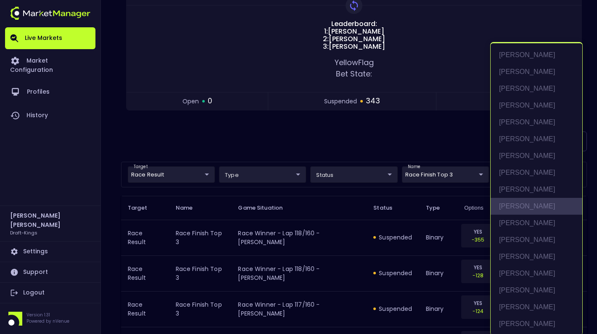
click at [513, 202] on li "[PERSON_NAME]" at bounding box center [537, 206] width 92 height 17
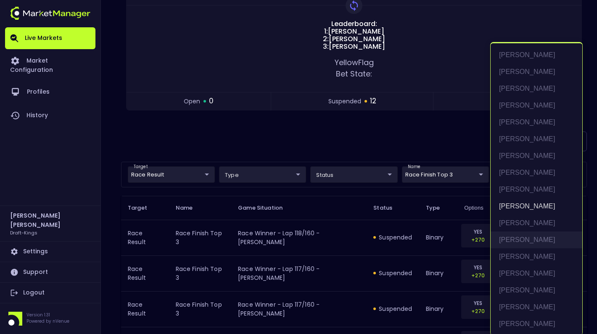
click at [534, 238] on li "[PERSON_NAME]" at bounding box center [537, 240] width 92 height 17
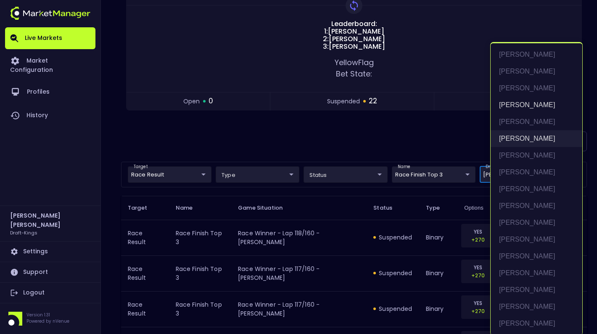
scroll to position [104, 0]
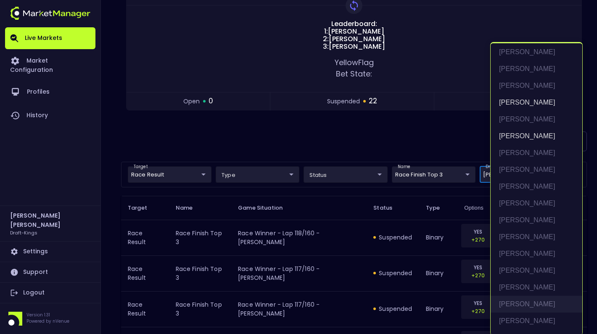
click at [521, 300] on li "[PERSON_NAME]" at bounding box center [537, 304] width 92 height 17
type input "[PERSON_NAME],[PERSON_NAME],[PERSON_NAME]"
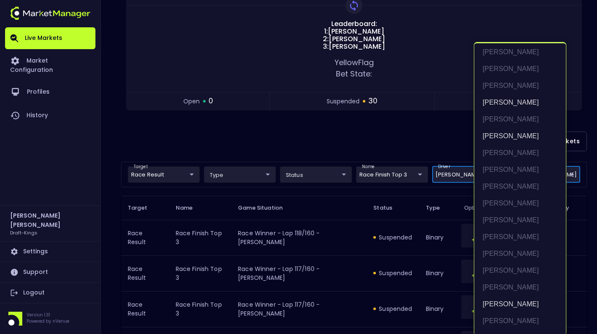
click at [410, 147] on div at bounding box center [298, 167] width 597 height 334
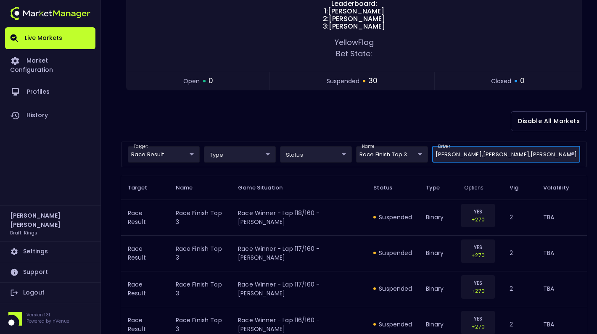
scroll to position [136, 0]
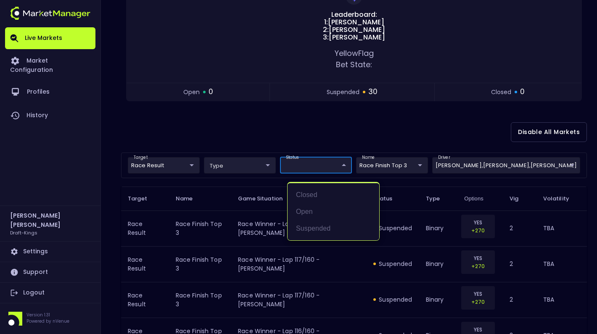
click at [312, 210] on li "open" at bounding box center [334, 211] width 92 height 17
type input "open"
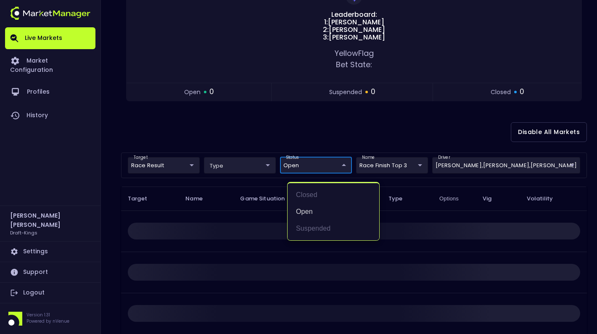
click at [373, 135] on div at bounding box center [298, 167] width 597 height 334
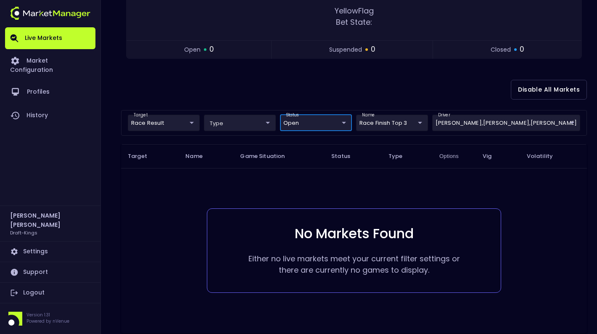
scroll to position [181, 0]
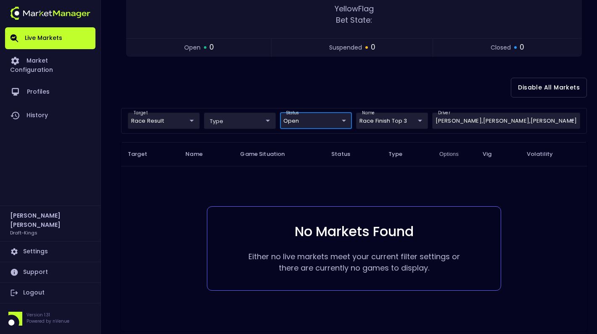
click at [366, 124] on body "Live Markets Market Configuration Profiles History [PERSON_NAME] Draft-Kings Se…" at bounding box center [298, 96] width 597 height 554
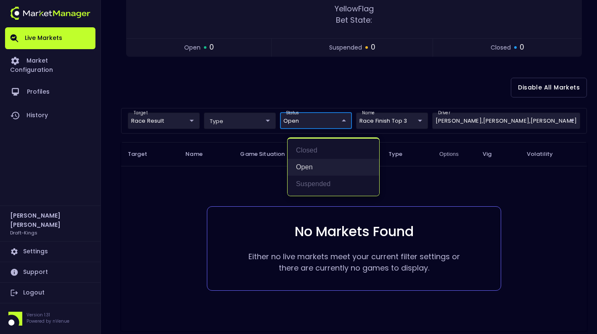
click at [304, 165] on li "open" at bounding box center [334, 167] width 92 height 17
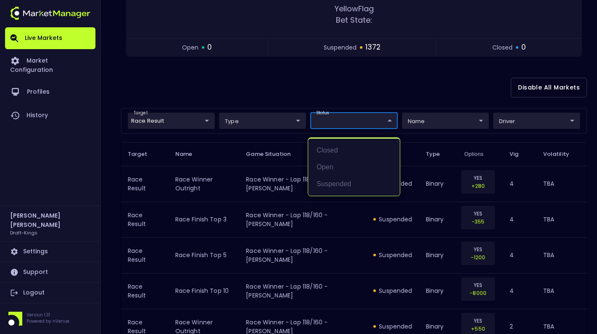
click at [315, 99] on div at bounding box center [298, 167] width 597 height 334
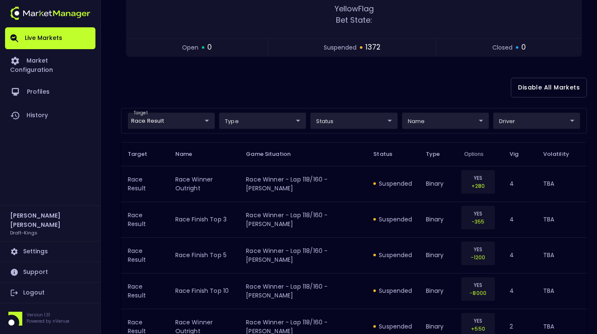
click at [36, 293] on link "Logout" at bounding box center [50, 293] width 90 height 20
